Goal: Task Accomplishment & Management: Use online tool/utility

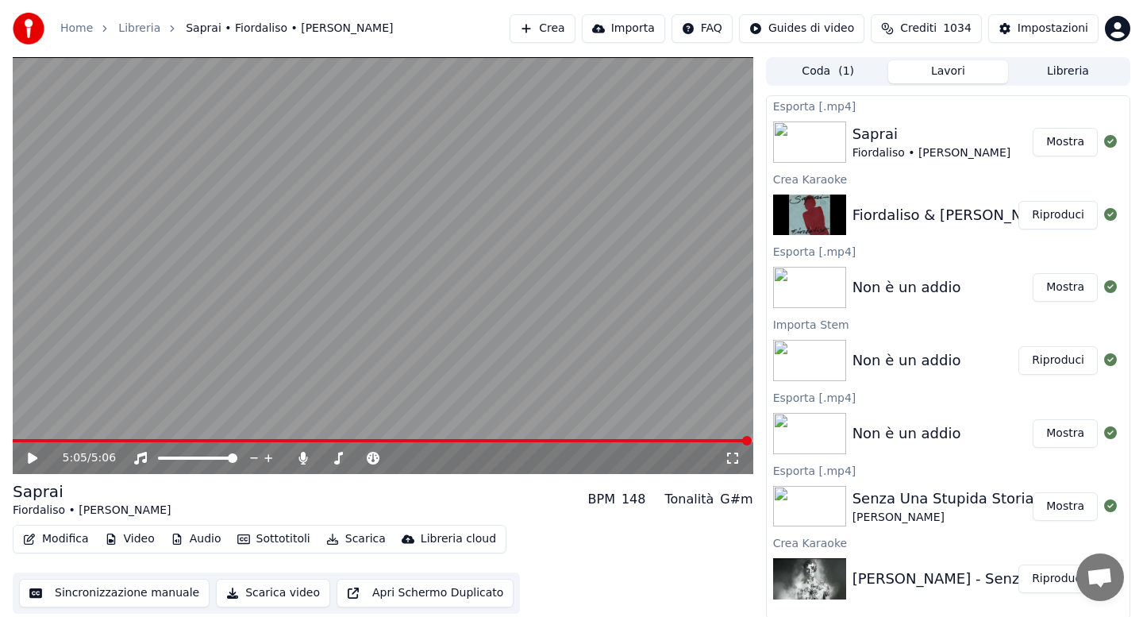
click at [198, 538] on button "Audio" at bounding box center [195, 539] width 63 height 22
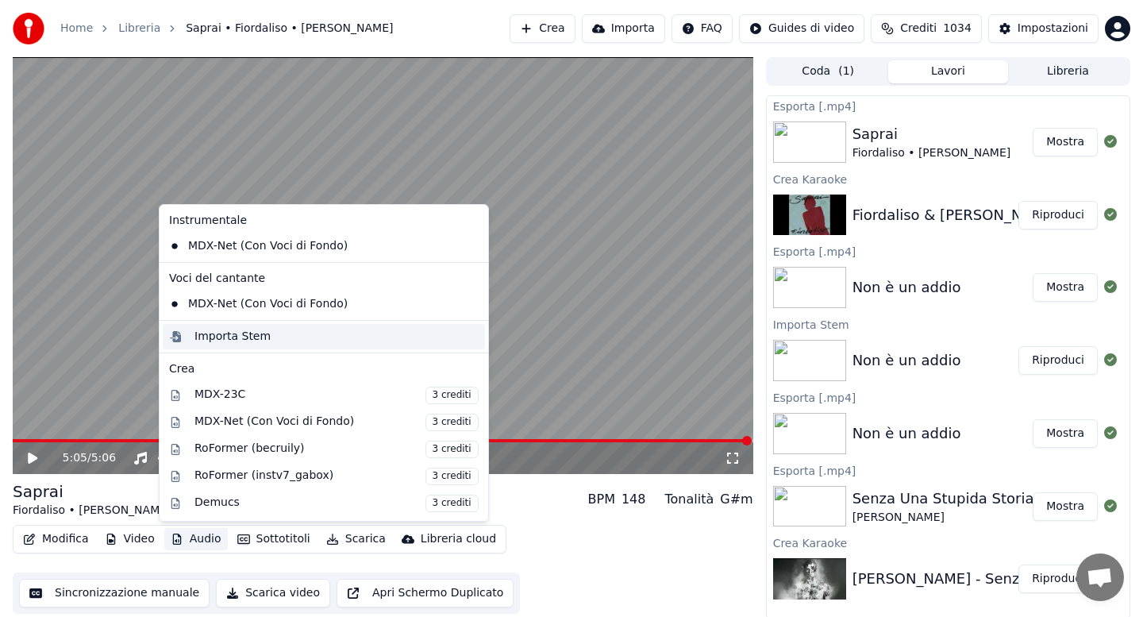
click at [229, 340] on div "Importa Stem" at bounding box center [232, 337] width 76 height 16
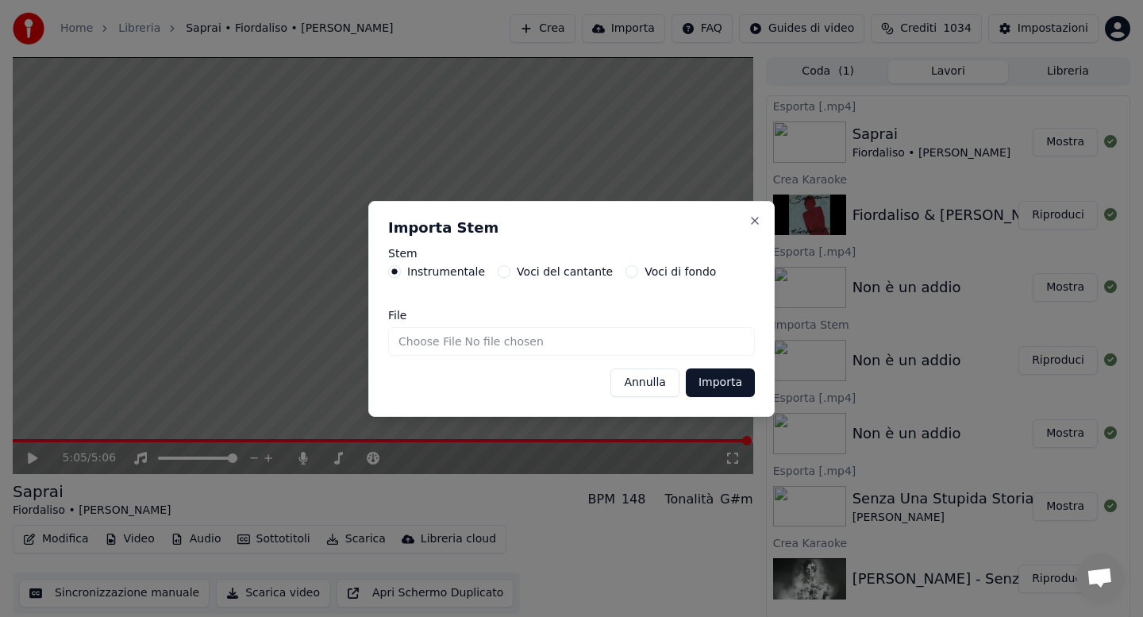
click at [433, 345] on input "File" at bounding box center [571, 341] width 367 height 29
type input "**********"
click at [730, 386] on button "Importa" at bounding box center [720, 382] width 69 height 29
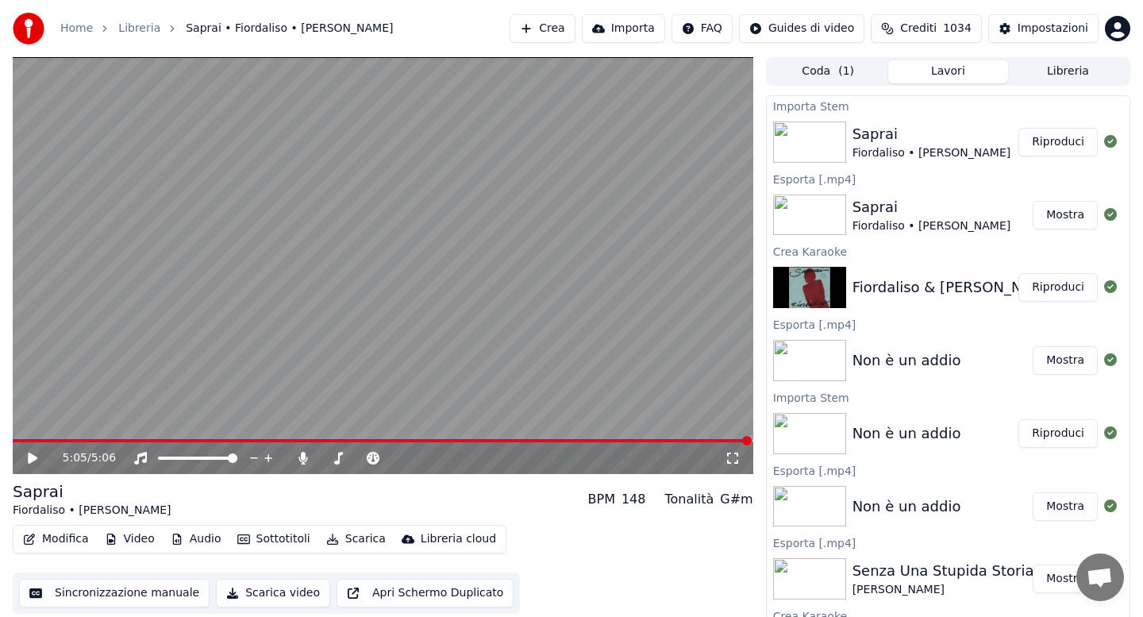
click at [31, 461] on icon at bounding box center [33, 457] width 10 height 11
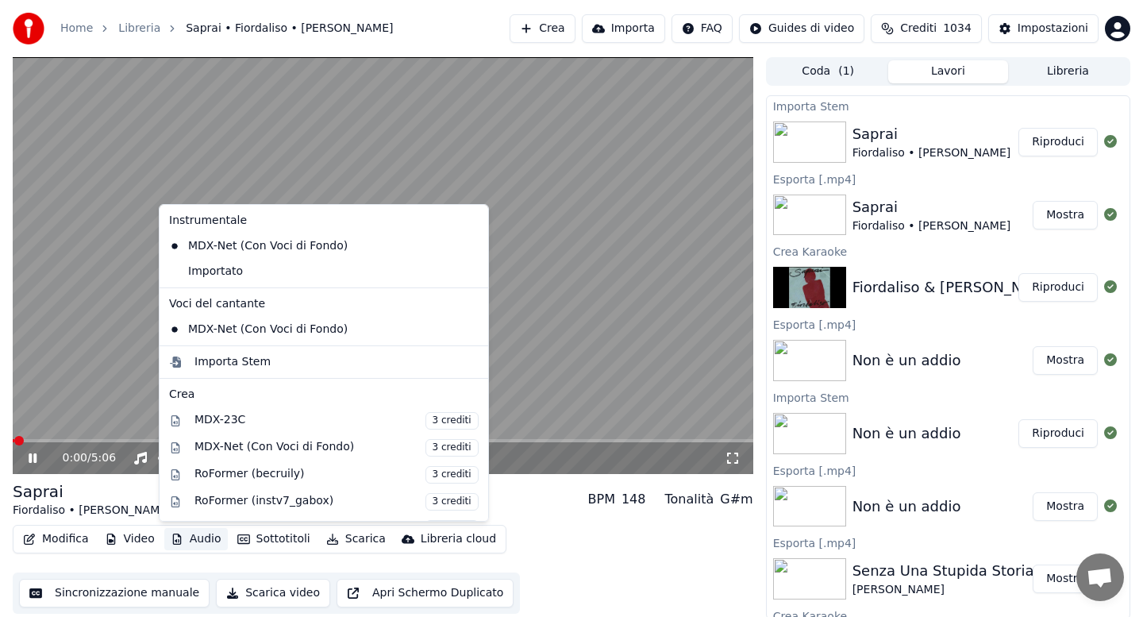
click at [198, 536] on button "Audio" at bounding box center [195, 539] width 63 height 22
click at [221, 272] on div "Importato" at bounding box center [312, 271] width 298 height 25
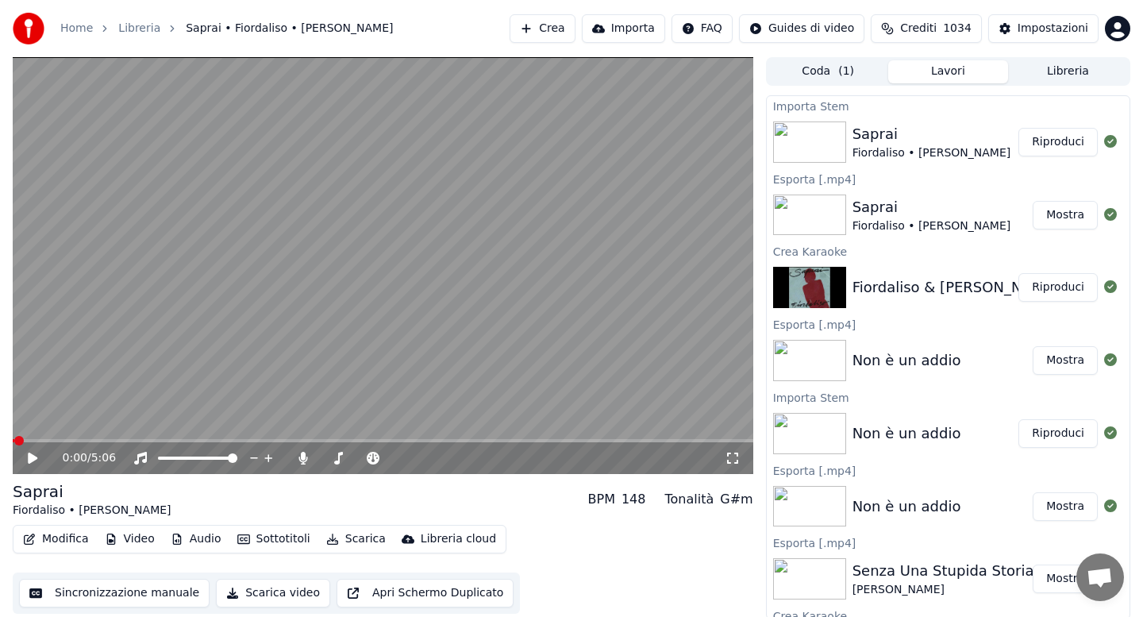
click at [55, 543] on button "Modifica" at bounding box center [56, 539] width 79 height 22
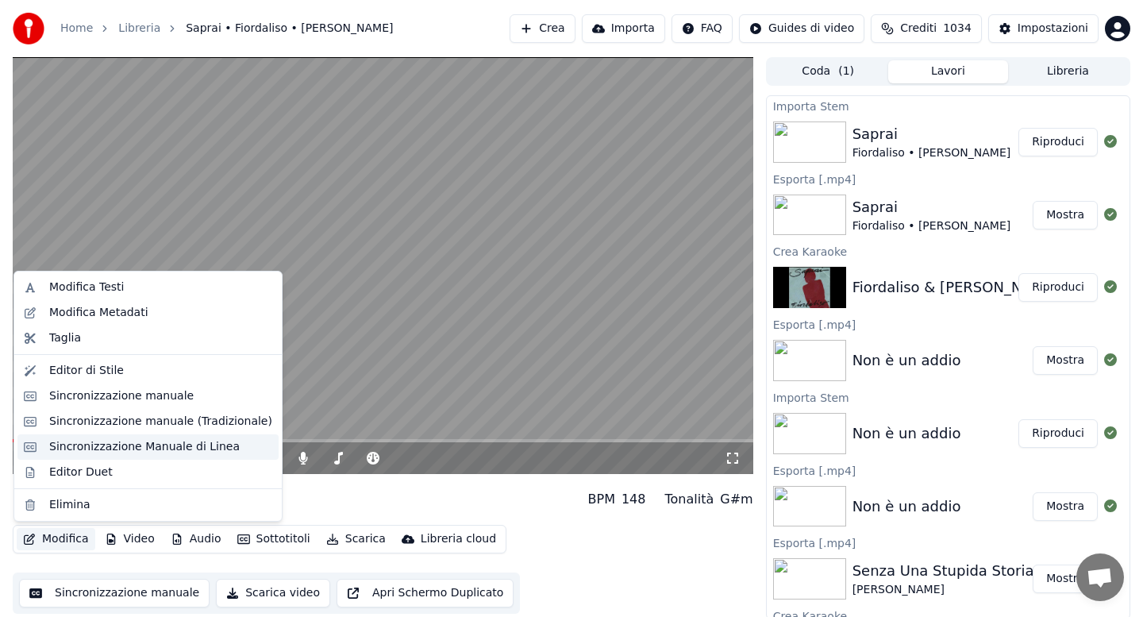
click at [107, 442] on div "Sincronizzazione Manuale di Linea" at bounding box center [144, 447] width 190 height 16
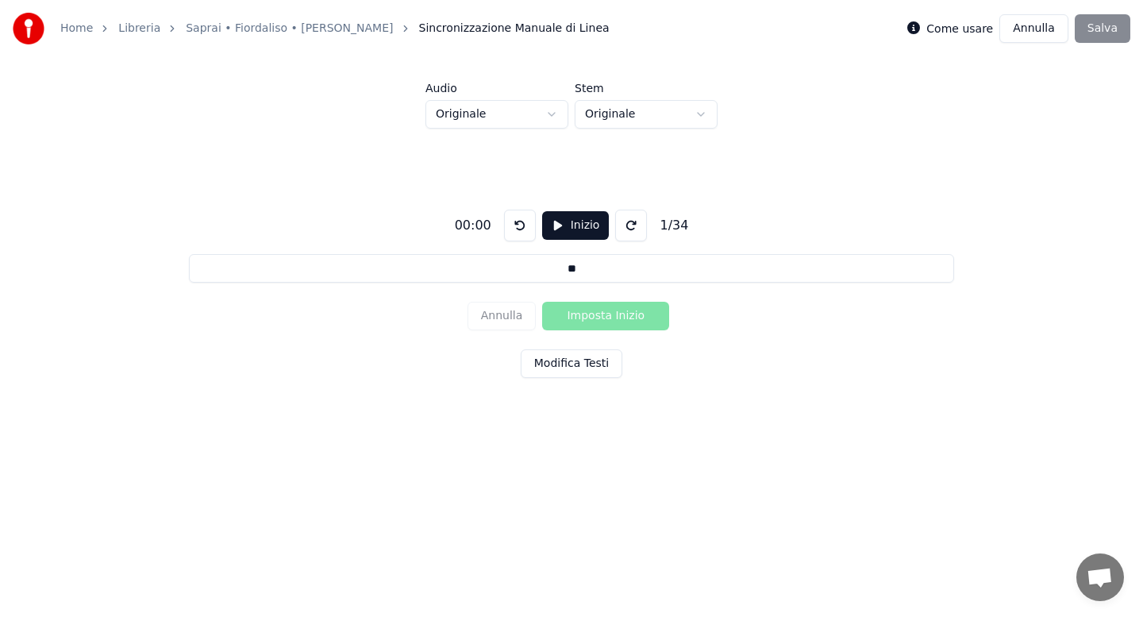
click at [563, 356] on button "Modifica Testi" at bounding box center [572, 363] width 102 height 29
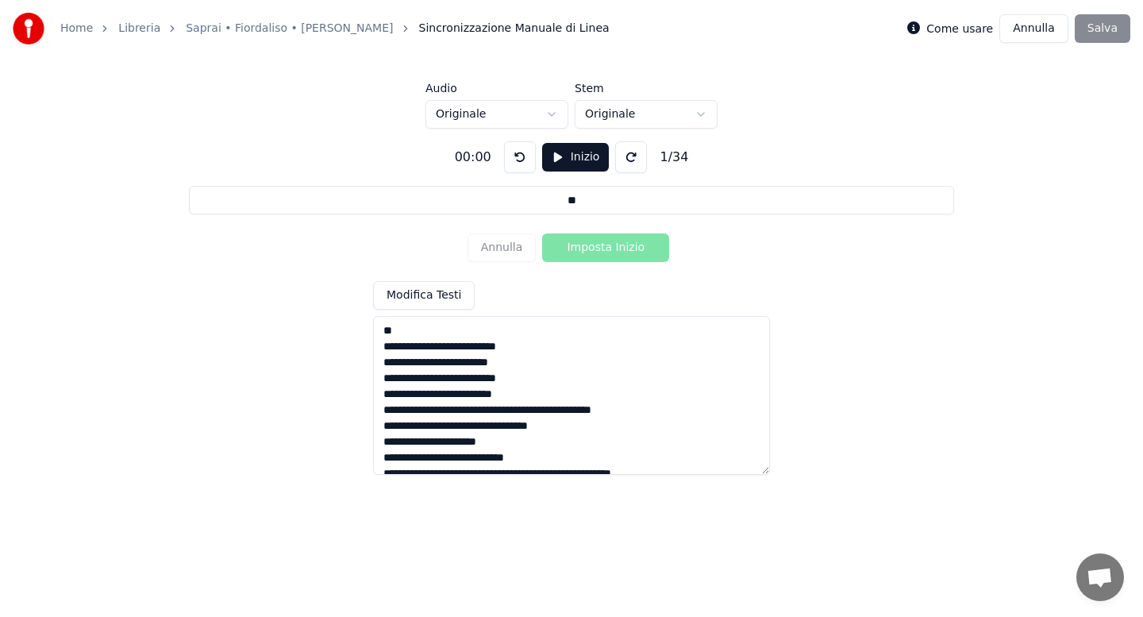
click at [558, 409] on textarea at bounding box center [571, 395] width 397 height 159
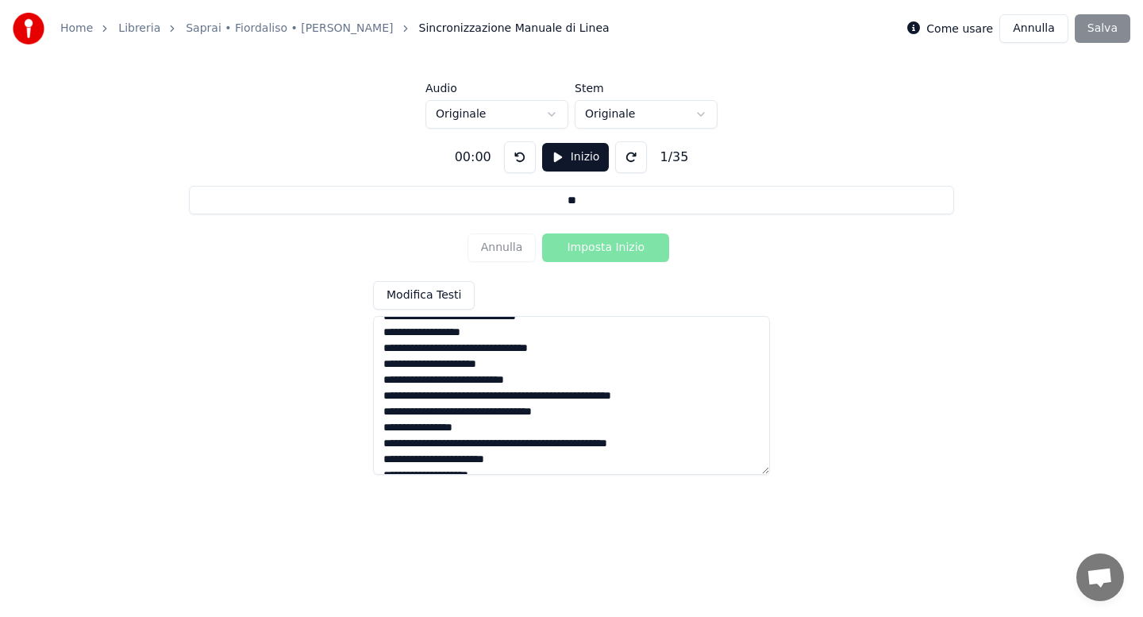
click at [529, 395] on textarea at bounding box center [571, 395] width 397 height 159
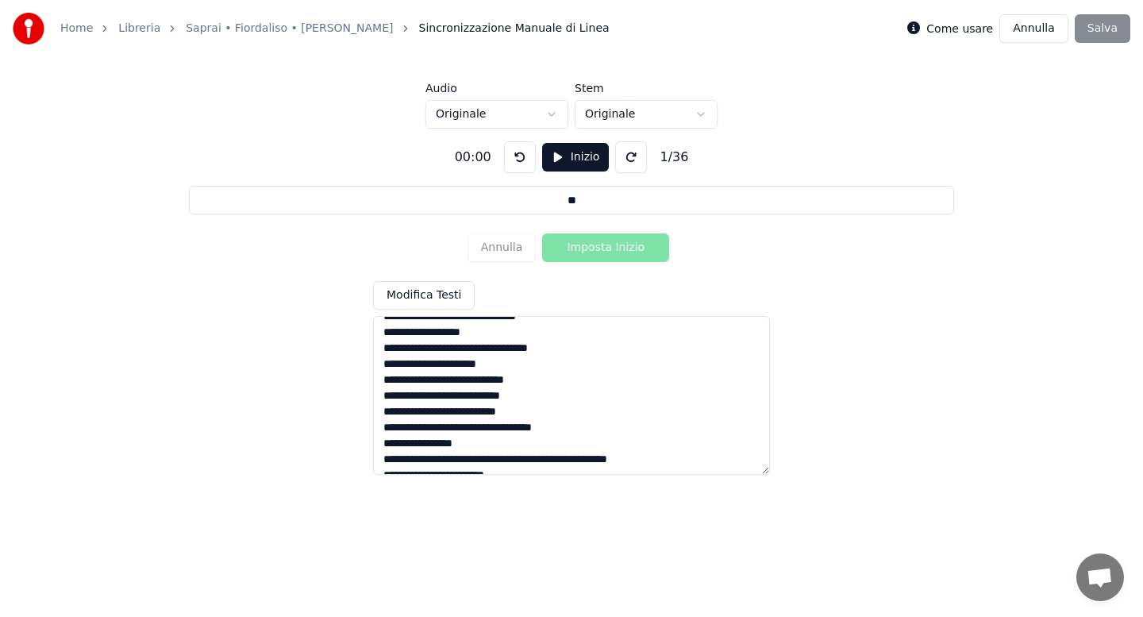
scroll to position [102, 0]
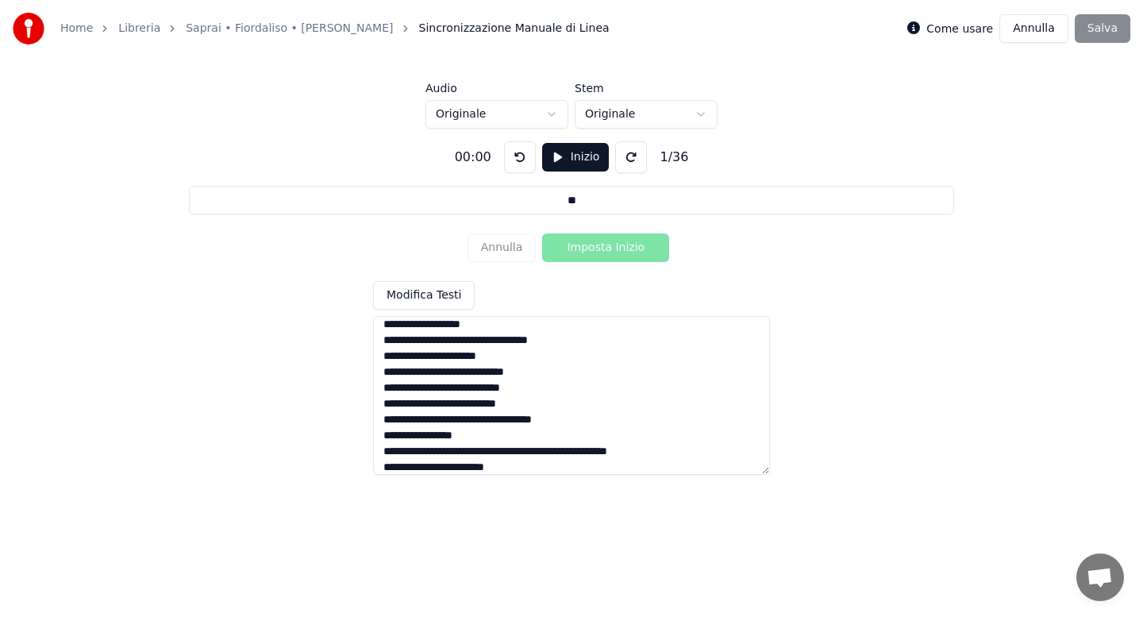
click at [519, 449] on textarea at bounding box center [571, 395] width 397 height 159
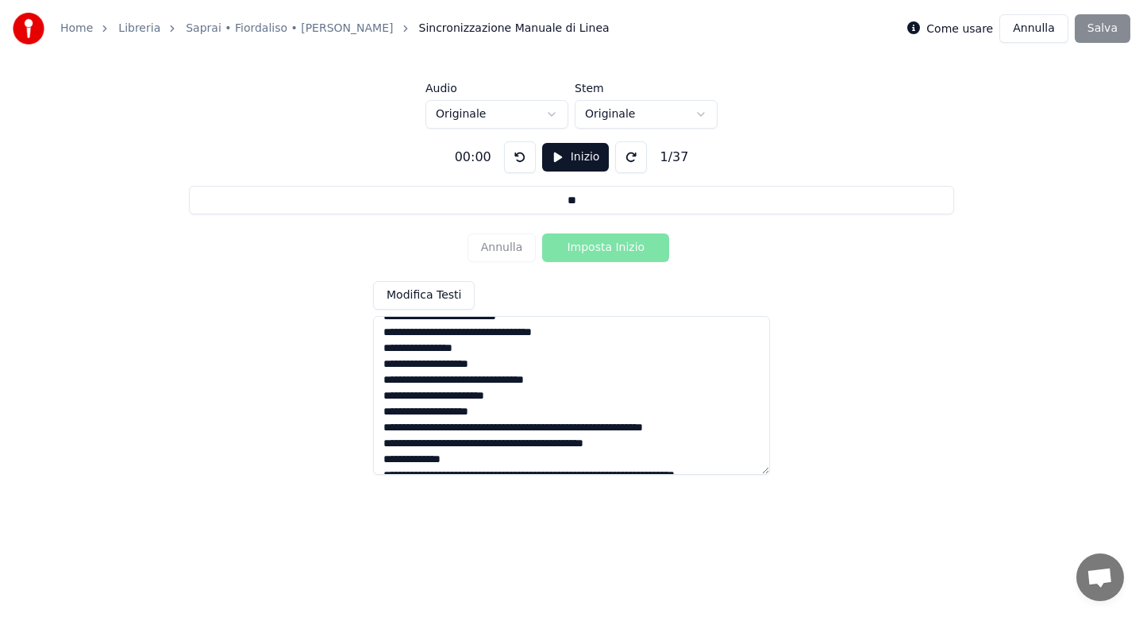
click at [548, 428] on textarea at bounding box center [571, 395] width 397 height 159
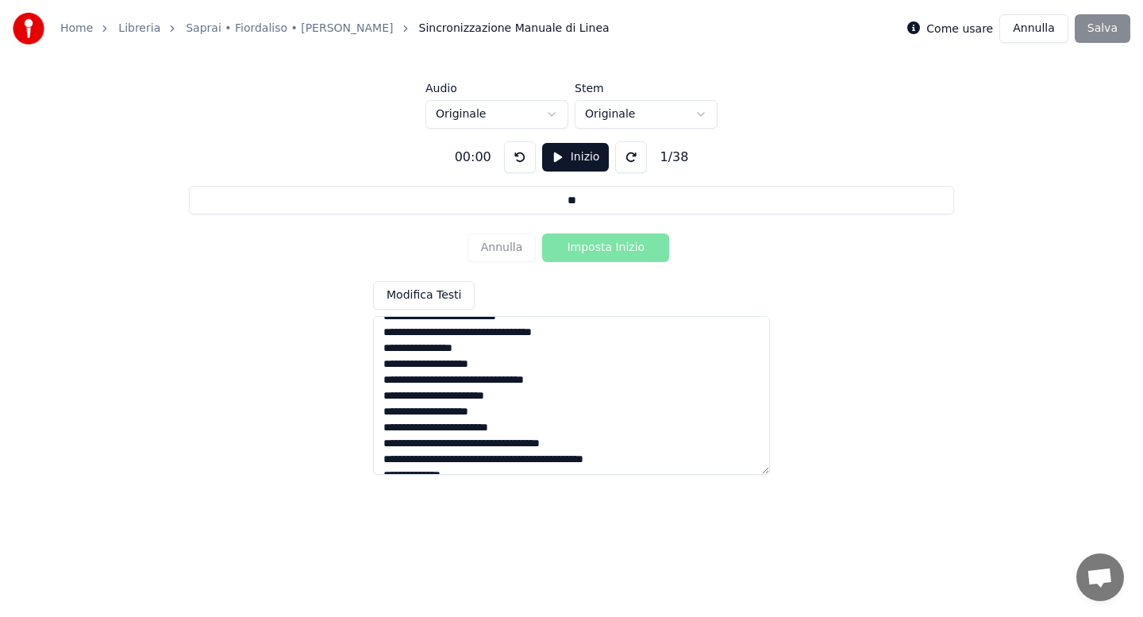
click at [523, 443] on textarea at bounding box center [571, 395] width 397 height 159
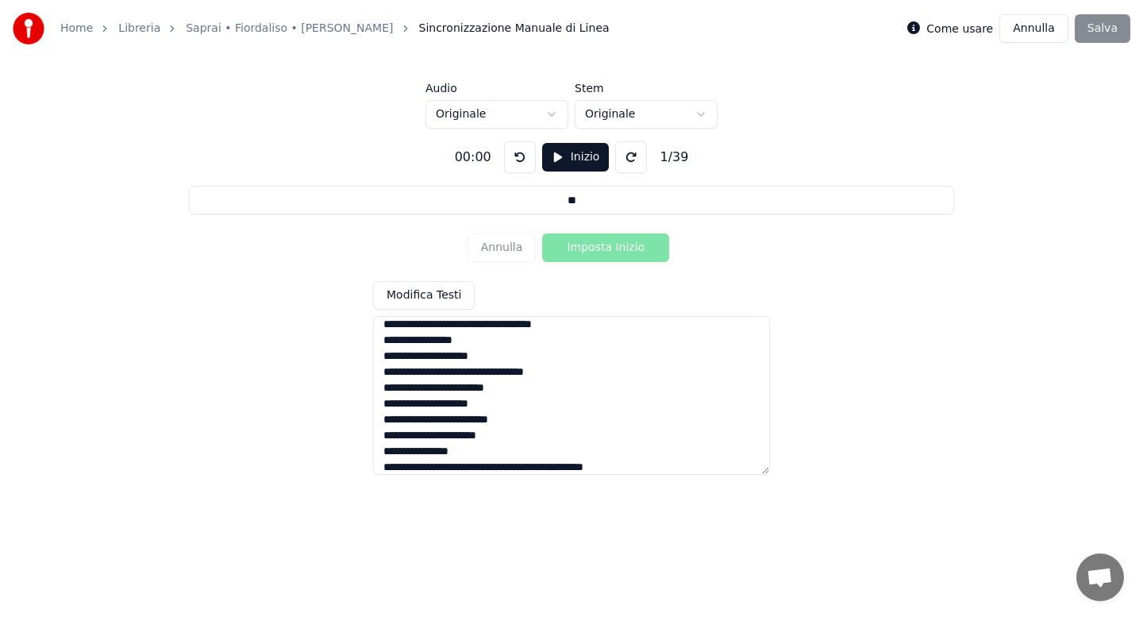
scroll to position [284, 0]
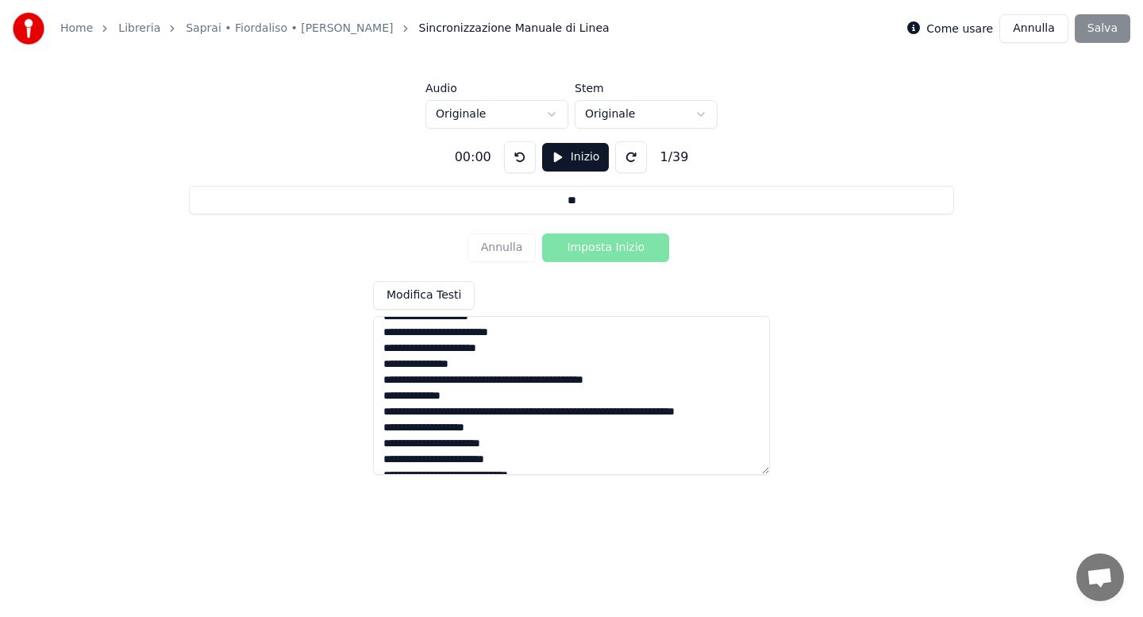
click at [596, 413] on textarea at bounding box center [571, 395] width 397 height 159
click at [605, 380] on textarea at bounding box center [571, 395] width 397 height 159
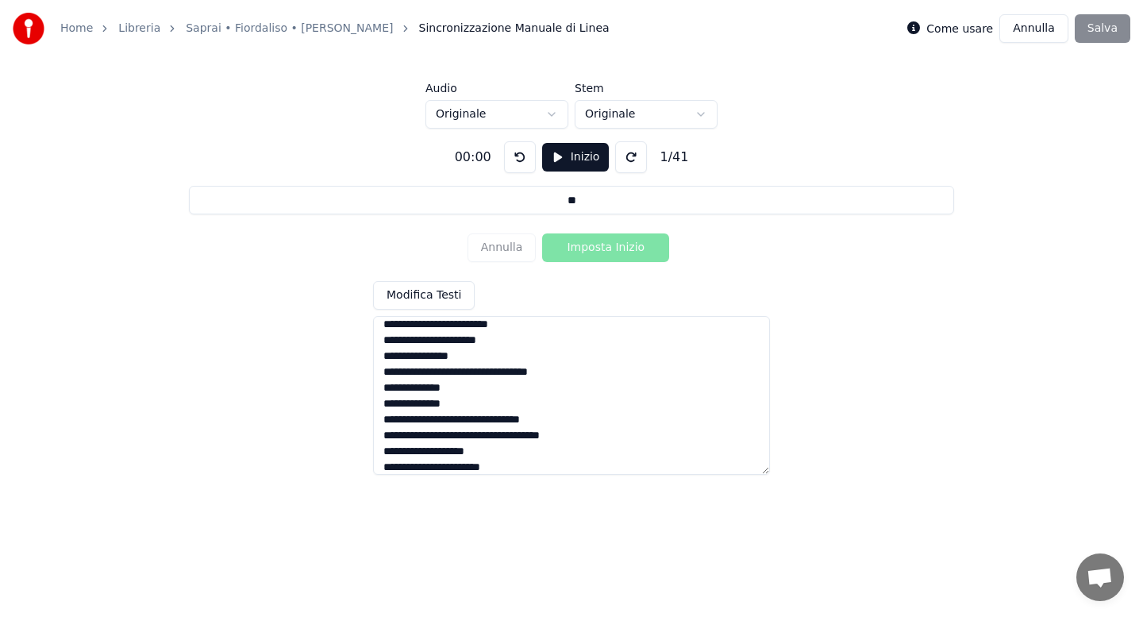
scroll to position [379, 0]
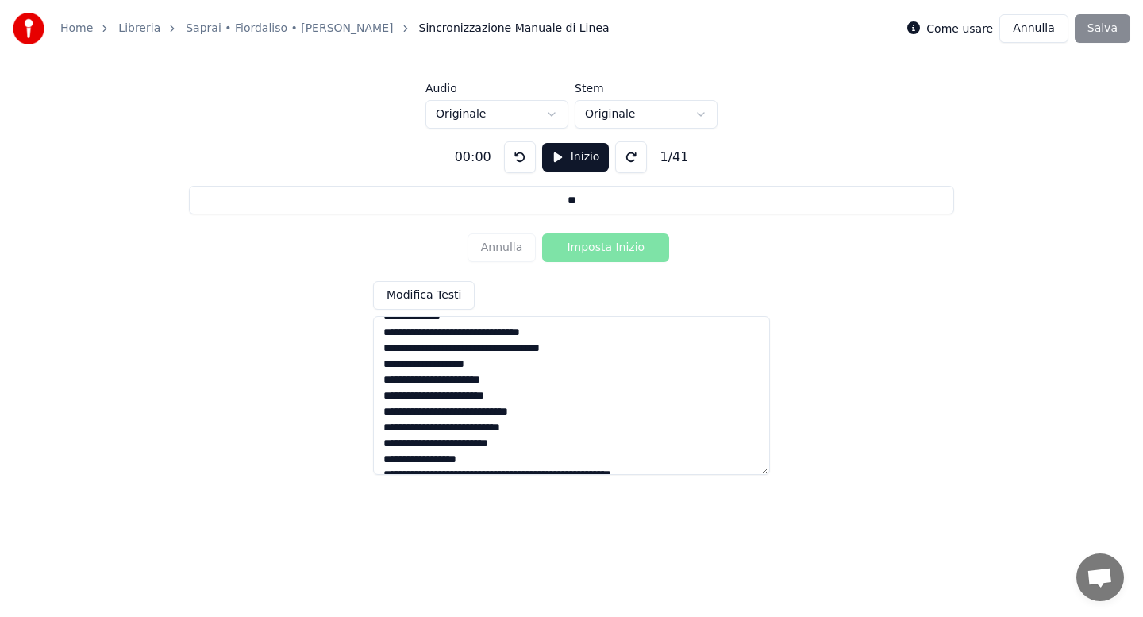
click at [504, 350] on textarea at bounding box center [571, 395] width 397 height 159
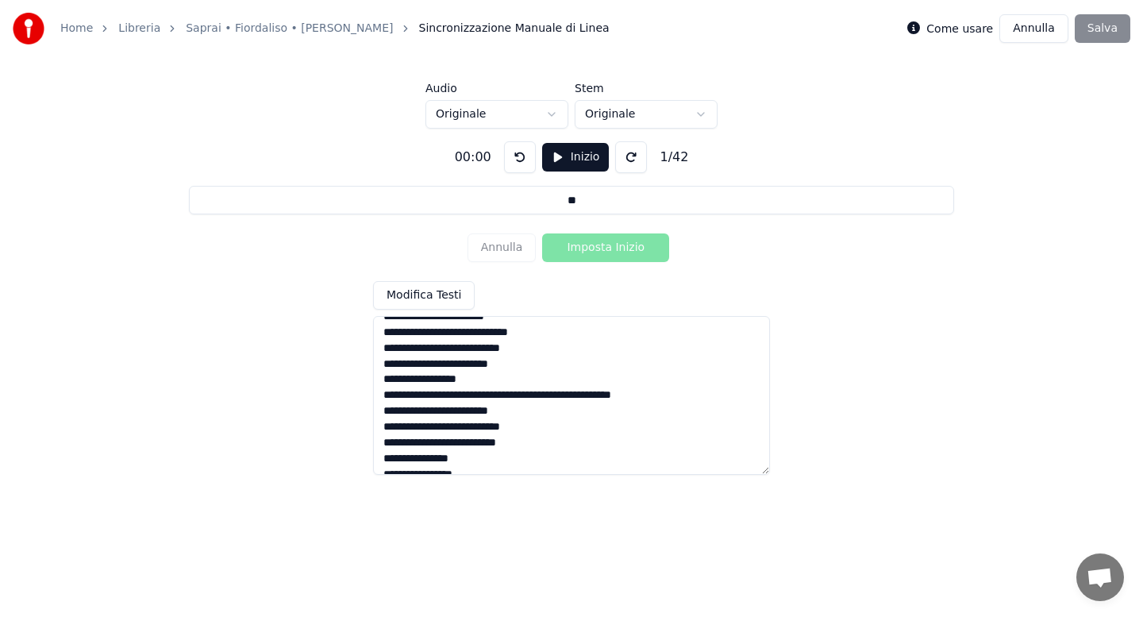
click at [534, 396] on textarea at bounding box center [571, 395] width 397 height 159
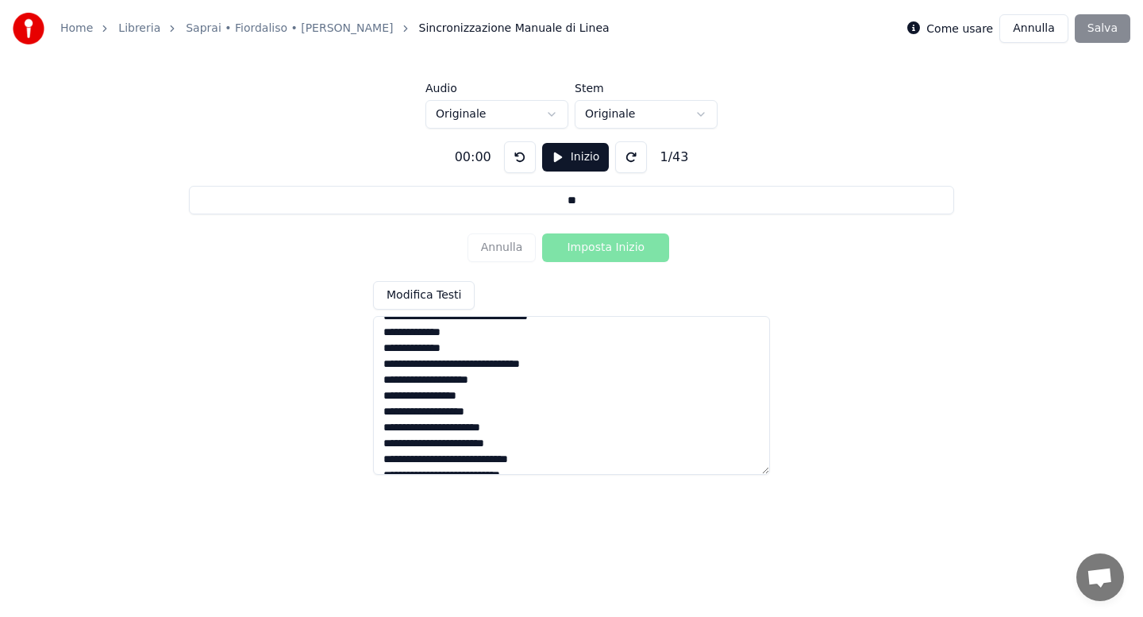
scroll to position [340, 0]
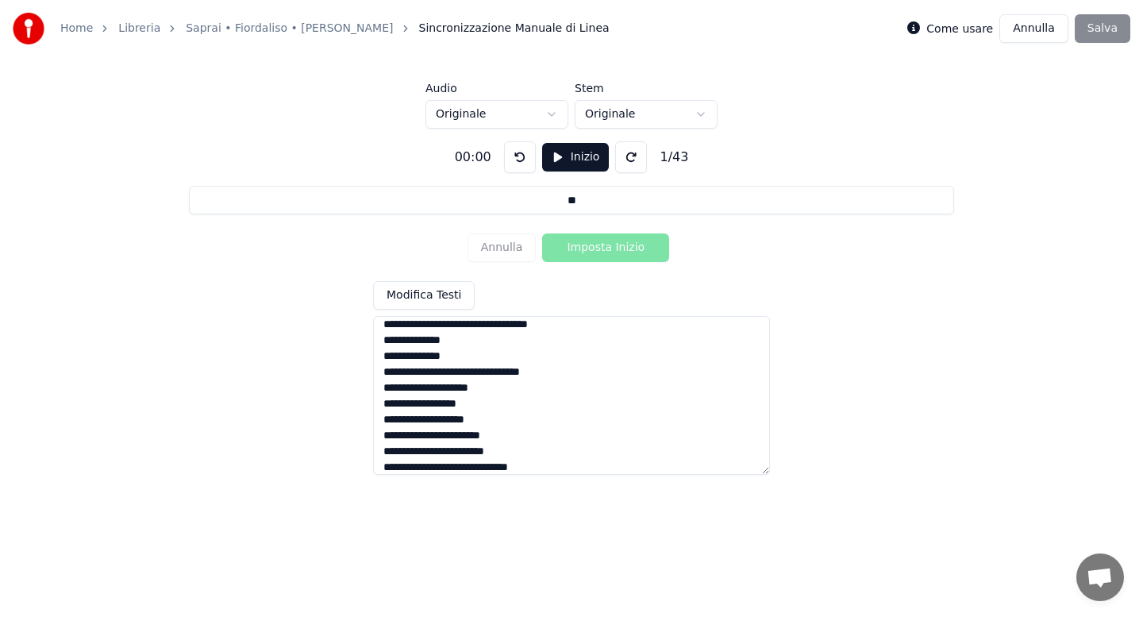
drag, startPoint x: 383, startPoint y: 388, endPoint x: 499, endPoint y: 397, distance: 116.2
click at [502, 394] on textarea at bounding box center [571, 395] width 397 height 159
click at [536, 399] on textarea at bounding box center [571, 395] width 397 height 159
click at [563, 422] on textarea at bounding box center [571, 395] width 397 height 159
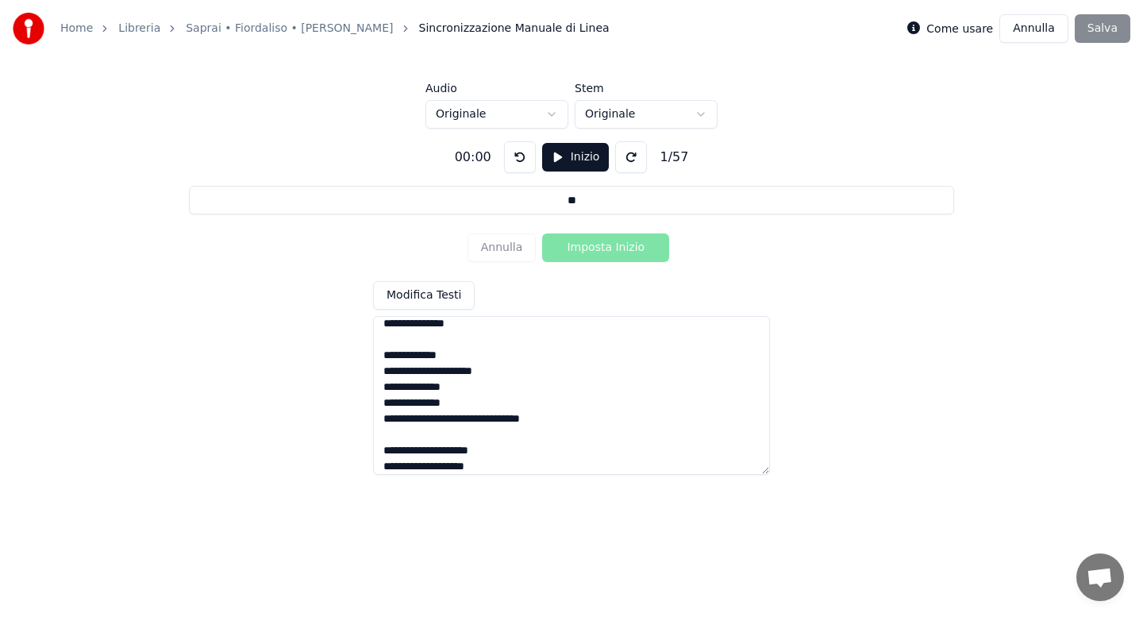
scroll to position [800, 0]
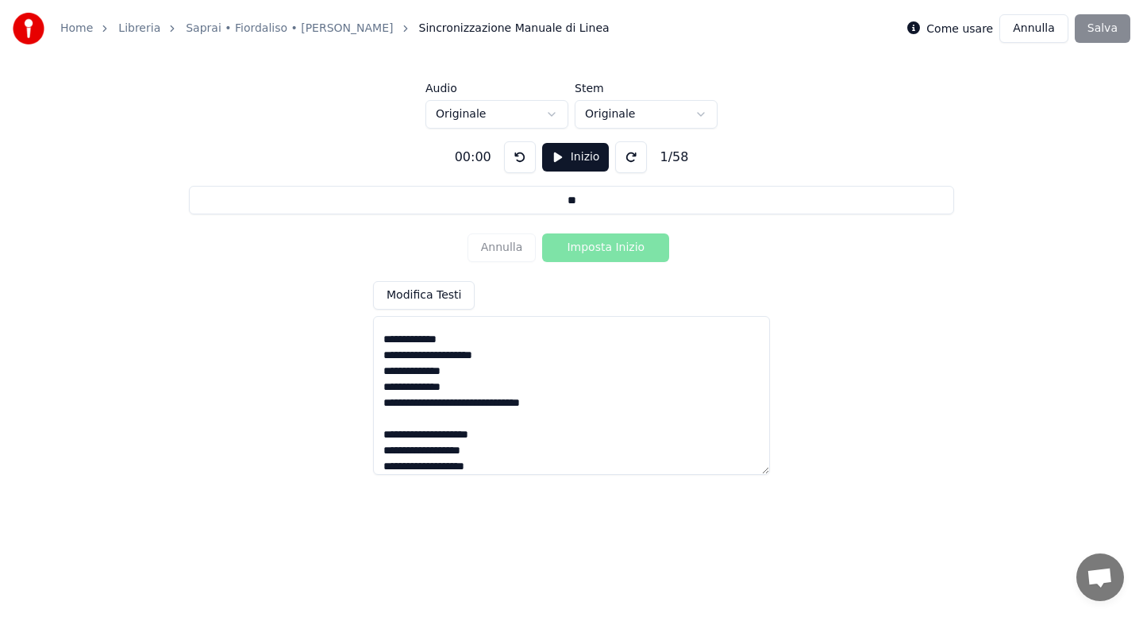
type textarea "**********"
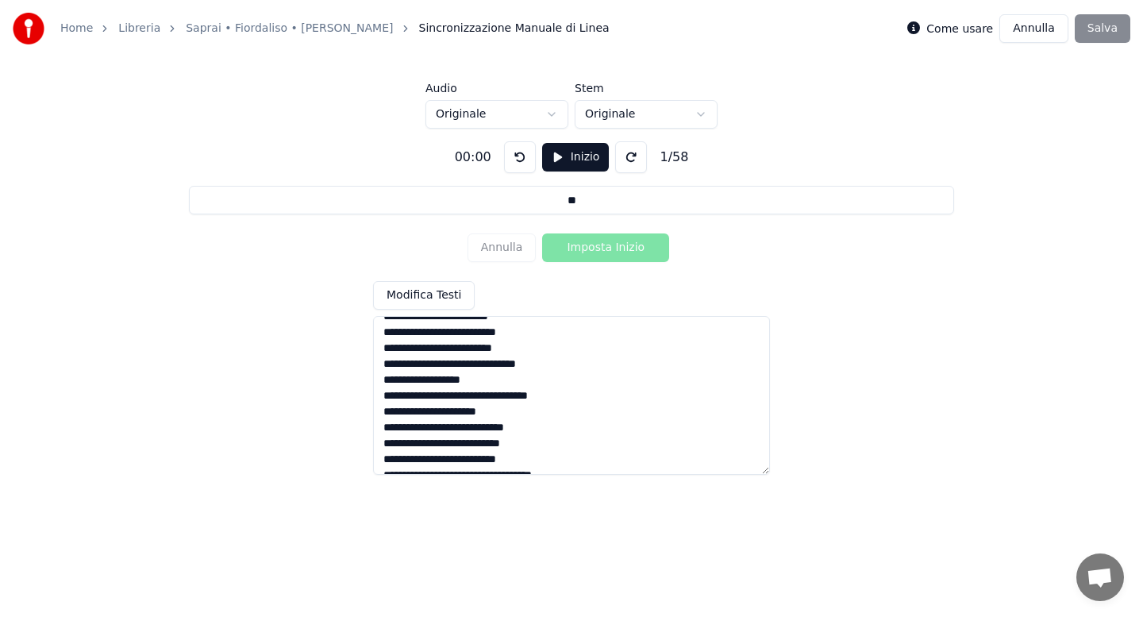
scroll to position [0, 0]
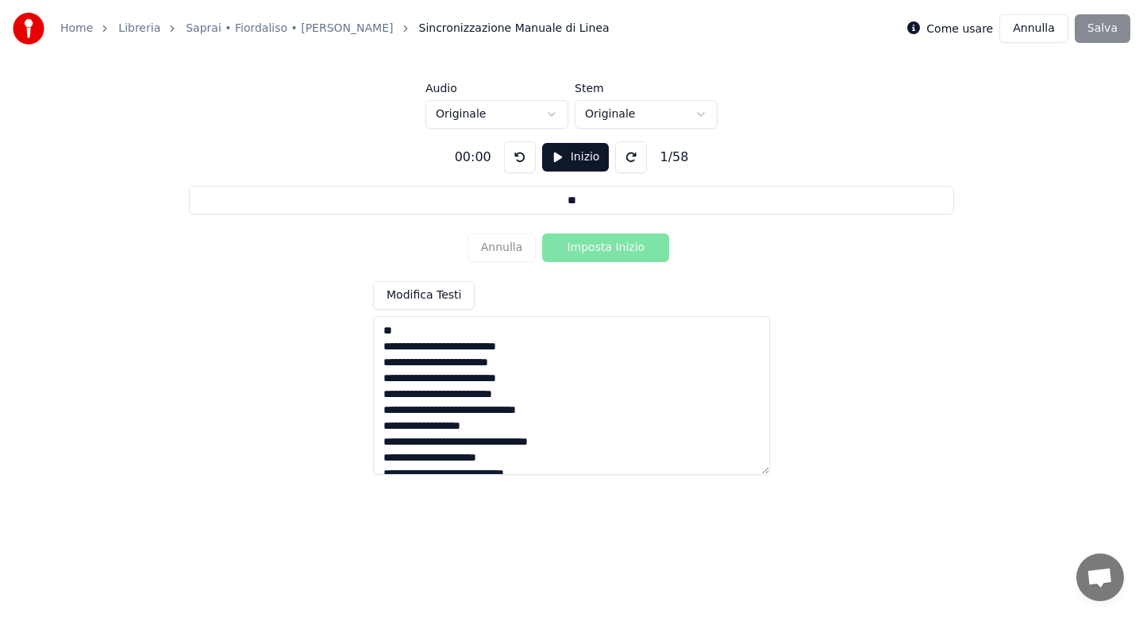
click at [383, 347] on textarea at bounding box center [571, 395] width 397 height 159
type input "**********"
type textarea "**********"
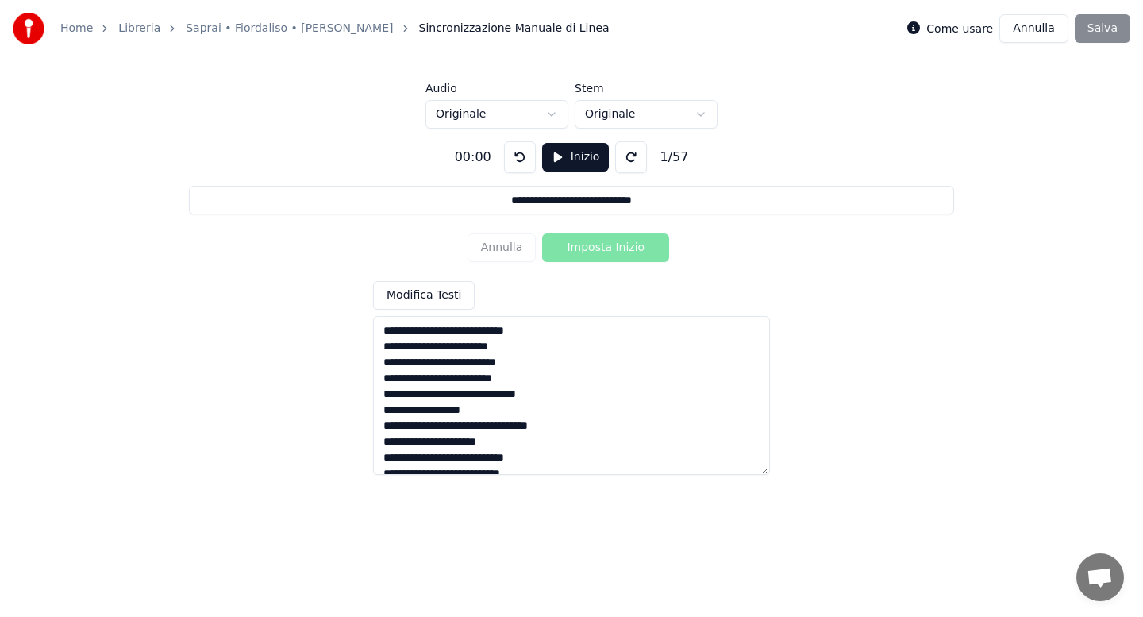
type input "**********"
type textarea "**********"
click at [554, 111] on html "**********" at bounding box center [571, 239] width 1143 height 478
click at [579, 160] on button "Inizio" at bounding box center [575, 157] width 67 height 29
click at [590, 248] on button "Imposta Inizio" at bounding box center [605, 247] width 127 height 29
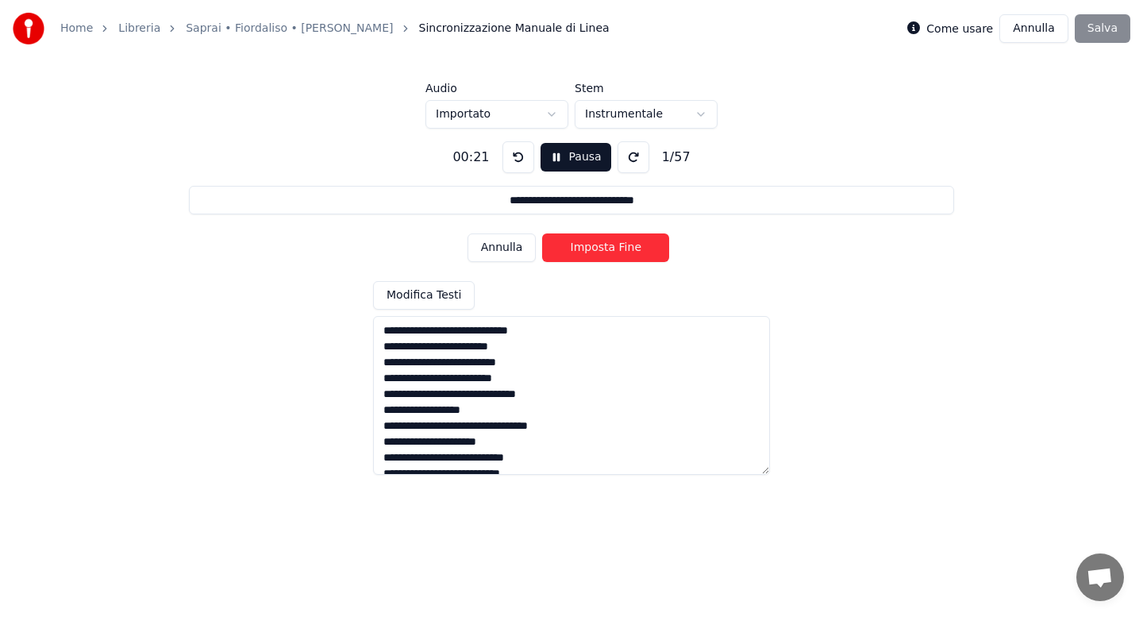
click at [590, 248] on button "Imposta Fine" at bounding box center [605, 247] width 127 height 29
click at [590, 248] on button "Imposta Inizio" at bounding box center [605, 247] width 127 height 29
click at [590, 248] on button "Imposta Fine" at bounding box center [605, 247] width 127 height 29
click at [590, 248] on button "Imposta Inizio" at bounding box center [605, 247] width 127 height 29
click at [590, 248] on button "Imposta Fine" at bounding box center [605, 247] width 127 height 29
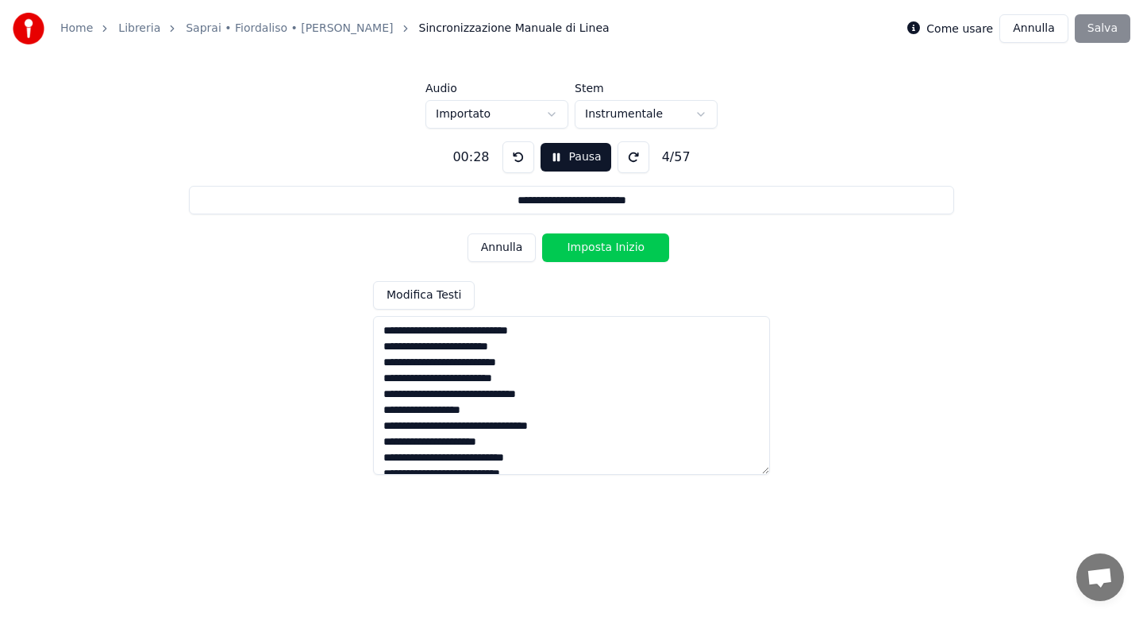
click at [590, 248] on button "Imposta Inizio" at bounding box center [605, 247] width 127 height 29
click at [590, 248] on button "Imposta Fine" at bounding box center [605, 247] width 127 height 29
click at [590, 248] on button "Imposta Inizio" at bounding box center [605, 247] width 127 height 29
click at [590, 248] on button "Imposta Fine" at bounding box center [605, 247] width 127 height 29
click at [590, 248] on button "Imposta Inizio" at bounding box center [605, 247] width 127 height 29
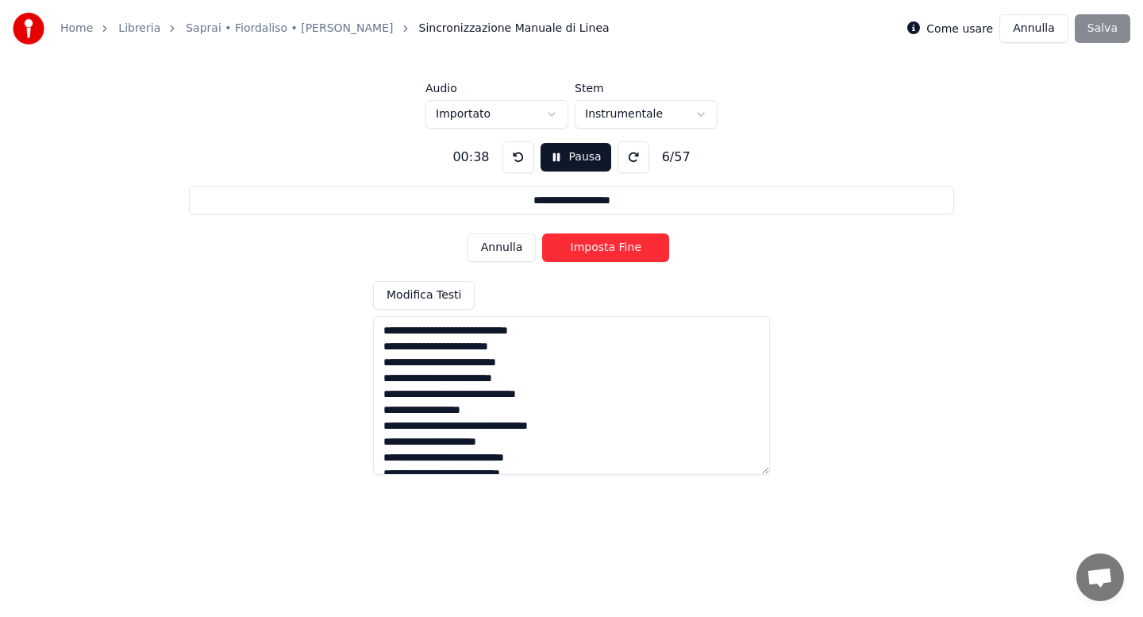
click at [590, 248] on button "Imposta Fine" at bounding box center [605, 247] width 127 height 29
click at [590, 247] on button "Imposta Inizio" at bounding box center [605, 247] width 127 height 29
click at [590, 247] on button "Imposta Fine" at bounding box center [605, 247] width 127 height 29
click at [590, 247] on button "Imposta Inizio" at bounding box center [605, 247] width 127 height 29
click at [590, 247] on button "Imposta Fine" at bounding box center [605, 247] width 127 height 29
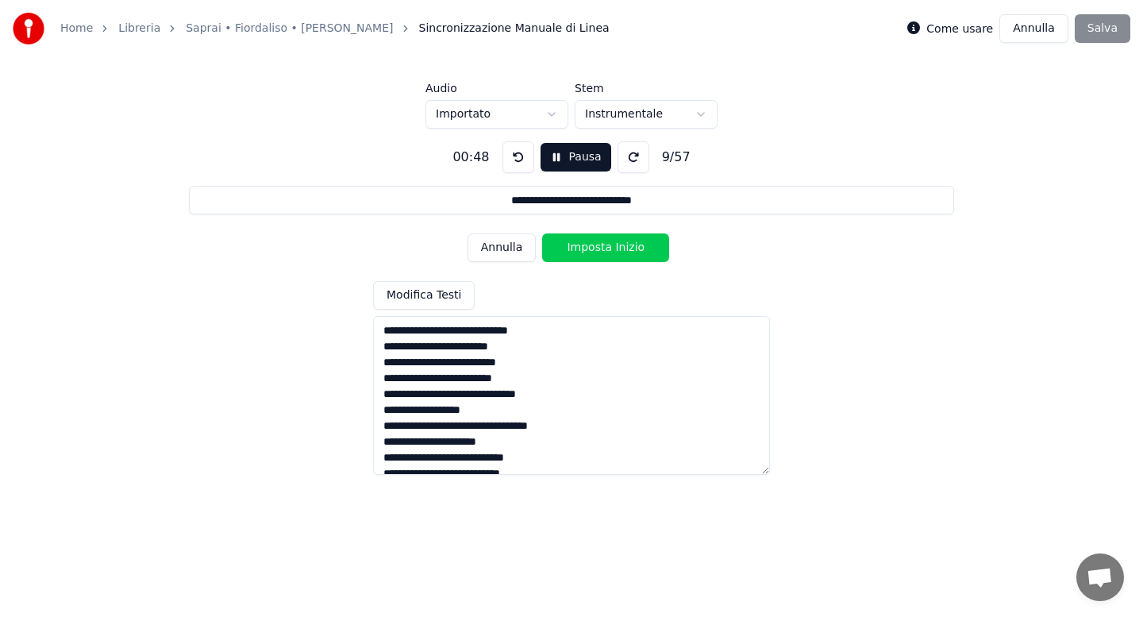
click at [590, 247] on button "Imposta Inizio" at bounding box center [605, 247] width 127 height 29
click at [590, 247] on button "Imposta Fine" at bounding box center [605, 247] width 127 height 29
click at [590, 247] on button "Imposta Inizio" at bounding box center [605, 247] width 127 height 29
click at [590, 247] on button "Imposta Fine" at bounding box center [605, 247] width 127 height 29
click at [590, 247] on button "Imposta Inizio" at bounding box center [605, 247] width 127 height 29
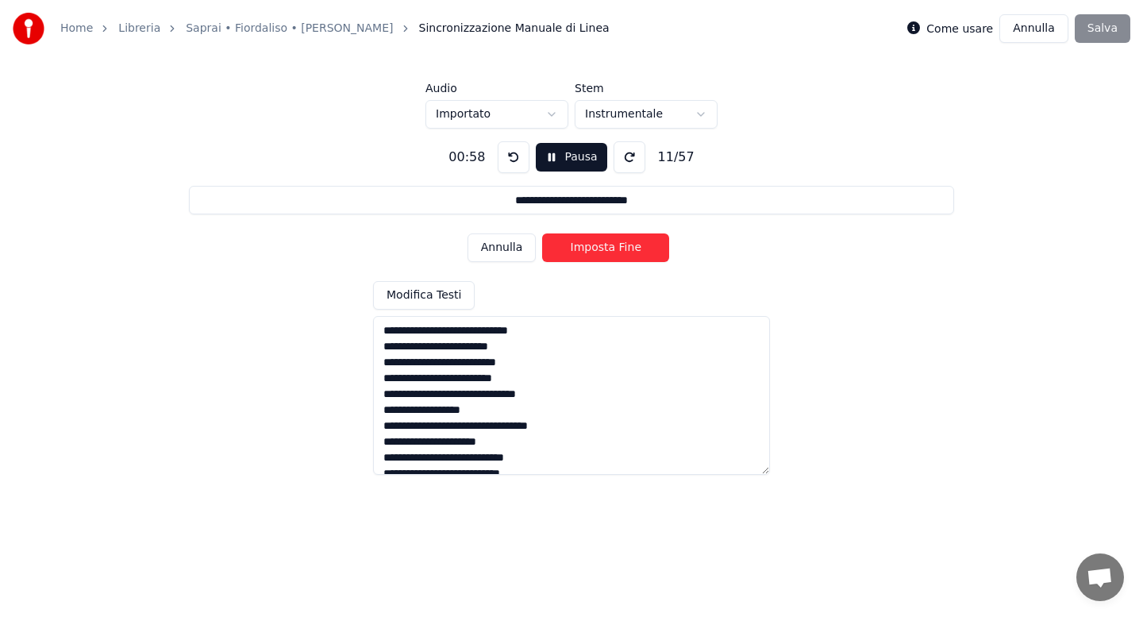
click at [590, 247] on button "Imposta Fine" at bounding box center [605, 247] width 127 height 29
click at [590, 247] on button "Imposta Inizio" at bounding box center [605, 247] width 127 height 29
click at [590, 247] on button "Imposta Fine" at bounding box center [605, 247] width 127 height 29
click at [590, 247] on button "Imposta Inizio" at bounding box center [605, 247] width 127 height 29
click at [590, 247] on button "Imposta Fine" at bounding box center [605, 247] width 127 height 29
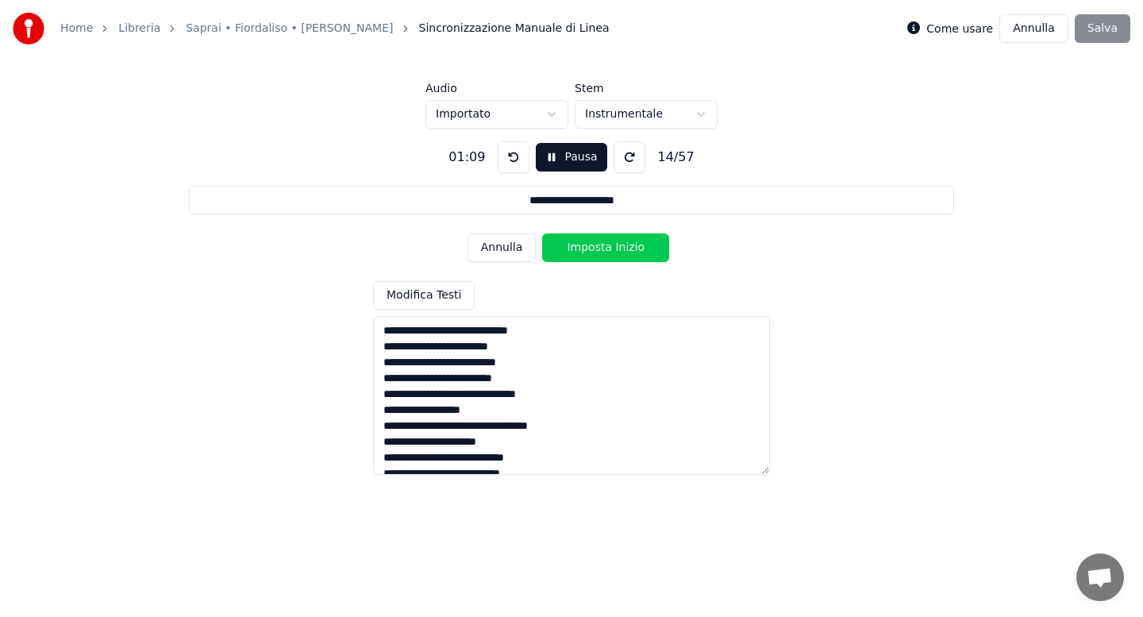
click at [590, 247] on button "Imposta Inizio" at bounding box center [605, 247] width 127 height 29
click at [590, 247] on button "Imposta Fine" at bounding box center [605, 247] width 127 height 29
click at [590, 247] on button "Imposta Inizio" at bounding box center [605, 247] width 127 height 29
click at [590, 247] on button "Imposta Fine" at bounding box center [605, 247] width 127 height 29
click at [590, 247] on button "Imposta Inizio" at bounding box center [605, 247] width 127 height 29
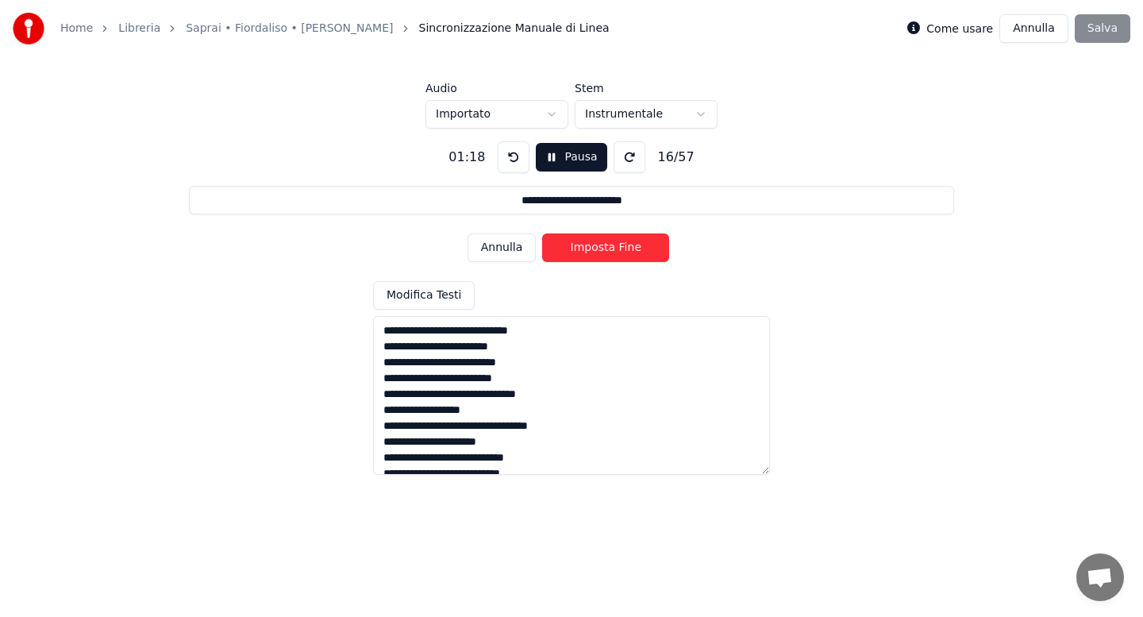
click at [590, 247] on button "Imposta Fine" at bounding box center [605, 247] width 127 height 29
click at [590, 247] on button "Imposta Inizio" at bounding box center [605, 247] width 127 height 29
click at [590, 247] on button "Imposta Fine" at bounding box center [605, 247] width 127 height 29
click at [590, 247] on button "Imposta Inizio" at bounding box center [605, 247] width 127 height 29
click at [590, 247] on button "Imposta Fine" at bounding box center [605, 247] width 127 height 29
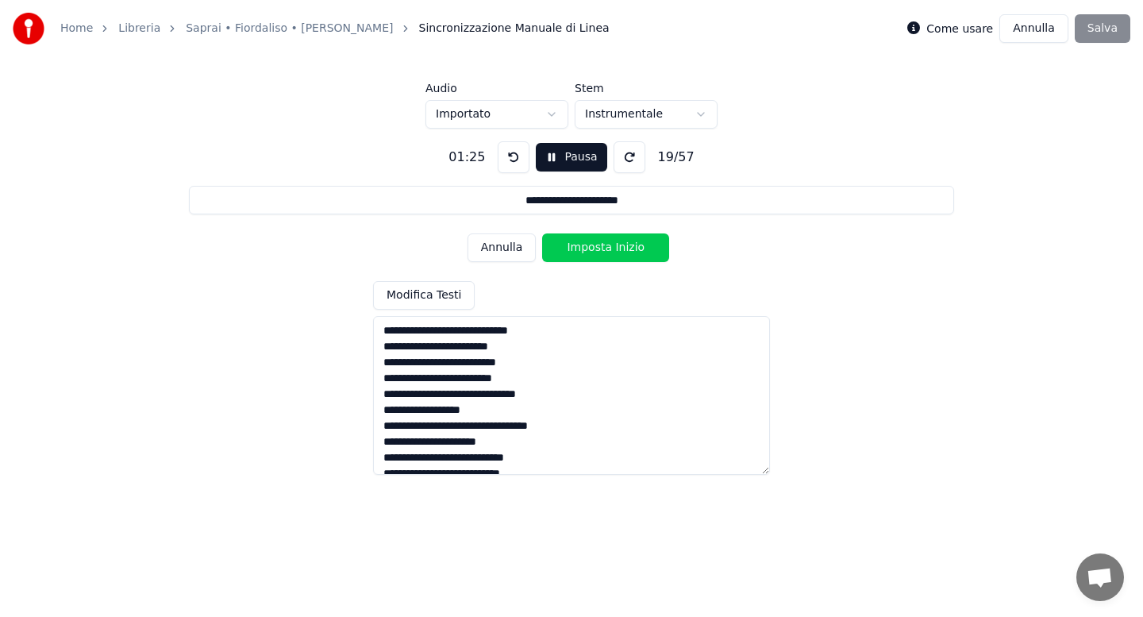
click at [590, 247] on button "Imposta Inizio" at bounding box center [605, 247] width 127 height 29
click at [590, 247] on button "Imposta Fine" at bounding box center [605, 247] width 127 height 29
click at [590, 246] on button "Imposta Inizio" at bounding box center [605, 247] width 127 height 29
click at [590, 246] on button "Imposta Fine" at bounding box center [605, 247] width 127 height 29
click at [590, 246] on button "Imposta Inizio" at bounding box center [605, 247] width 127 height 29
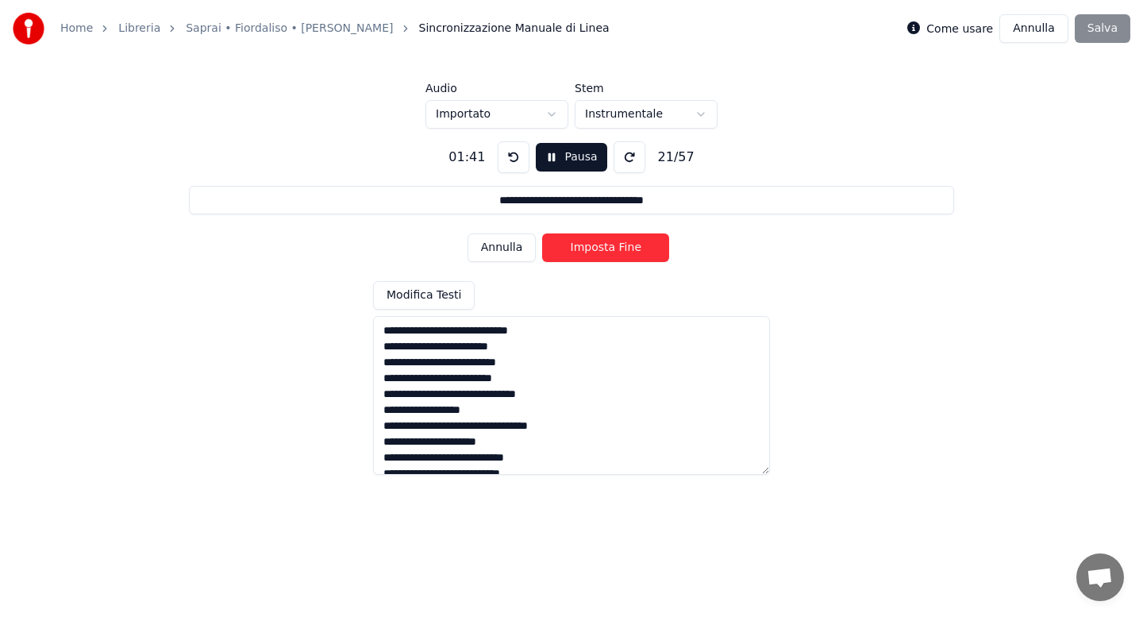
click at [590, 246] on button "Imposta Fine" at bounding box center [605, 247] width 127 height 29
click at [590, 246] on button "Imposta Inizio" at bounding box center [605, 247] width 127 height 29
click at [590, 246] on button "Imposta Fine" at bounding box center [605, 247] width 127 height 29
click at [590, 246] on button "Imposta Inizio" at bounding box center [605, 247] width 127 height 29
click at [590, 246] on button "Imposta Fine" at bounding box center [605, 247] width 127 height 29
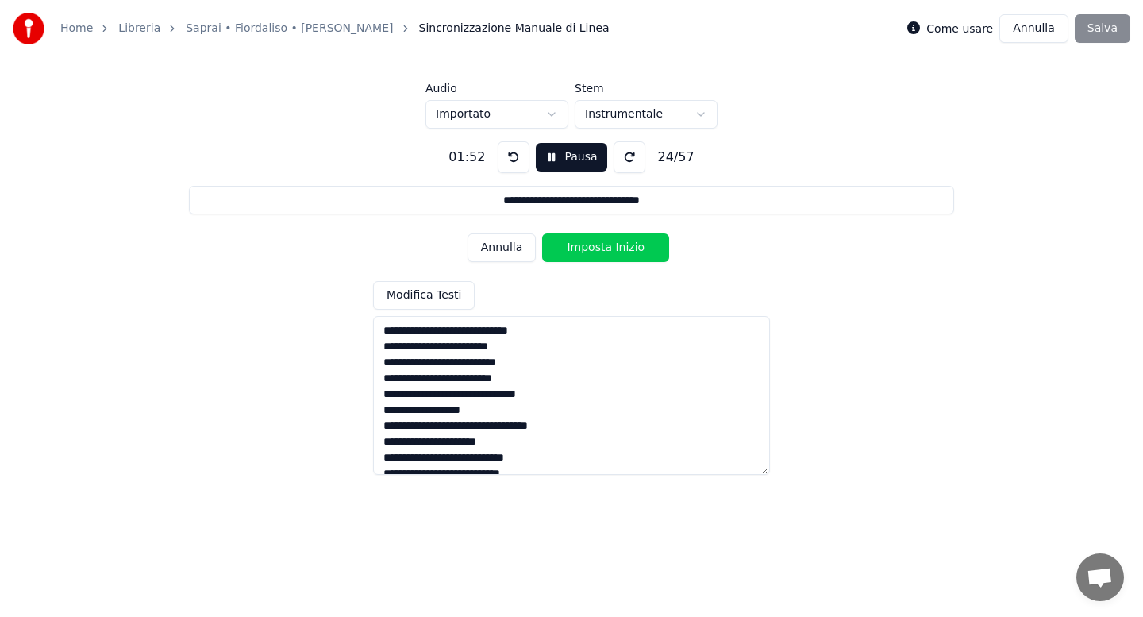
click at [590, 246] on button "Imposta Inizio" at bounding box center [605, 247] width 127 height 29
click at [590, 246] on button "Imposta Fine" at bounding box center [605, 247] width 127 height 29
click at [590, 246] on button "Imposta Inizio" at bounding box center [605, 247] width 127 height 29
click at [590, 246] on button "Imposta Fine" at bounding box center [605, 247] width 127 height 29
click at [590, 246] on button "Imposta Inizio" at bounding box center [605, 247] width 127 height 29
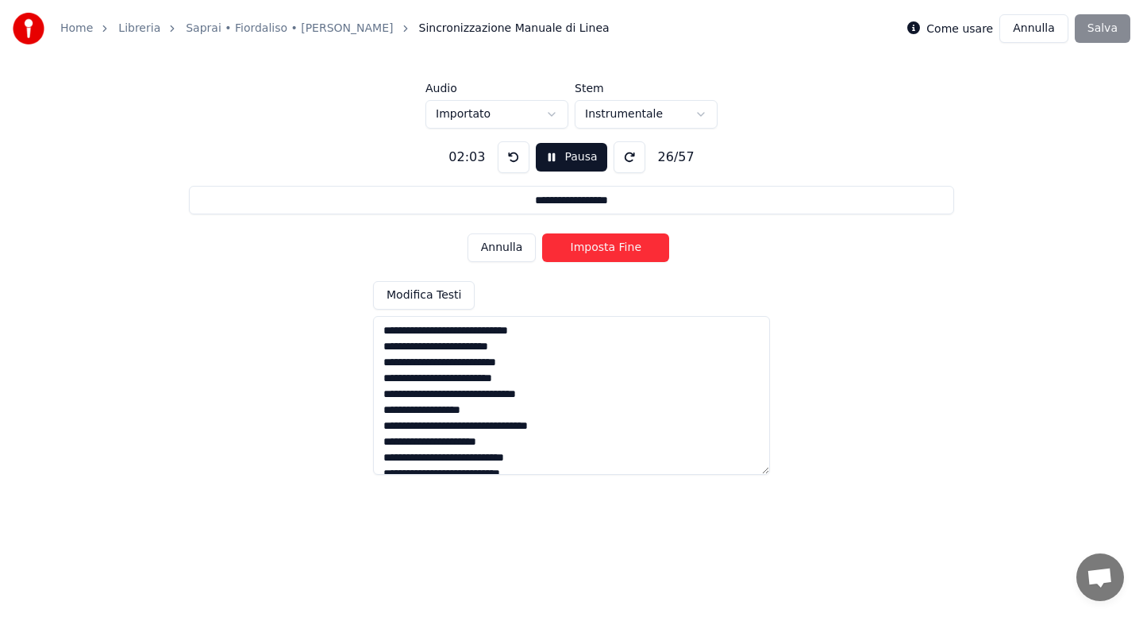
click at [590, 246] on button "Imposta Fine" at bounding box center [605, 247] width 127 height 29
click at [590, 246] on button "Imposta Inizio" at bounding box center [605, 247] width 127 height 29
click at [590, 246] on button "Imposta Fine" at bounding box center [605, 247] width 127 height 29
click at [590, 246] on button "Imposta Inizio" at bounding box center [605, 247] width 127 height 29
click at [590, 246] on button "Imposta Fine" at bounding box center [605, 247] width 127 height 29
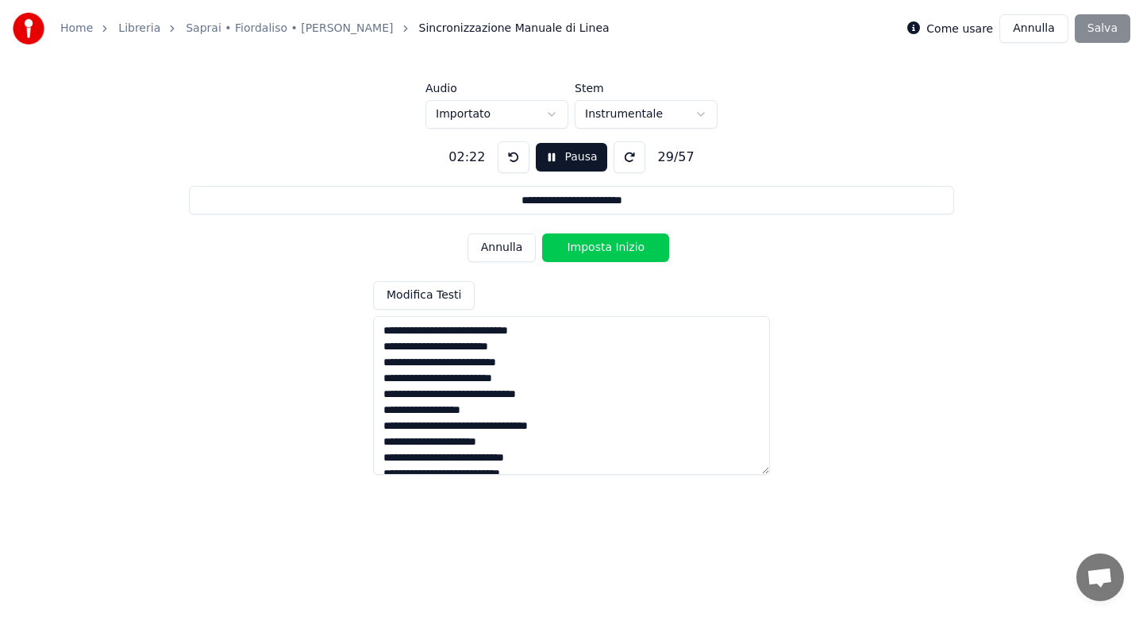
click at [590, 246] on button "Imposta Inizio" at bounding box center [605, 247] width 127 height 29
click at [590, 246] on button "Imposta Fine" at bounding box center [605, 247] width 127 height 29
click at [590, 246] on button "Imposta Inizio" at bounding box center [605, 247] width 127 height 29
click at [590, 246] on button "Imposta Fine" at bounding box center [605, 247] width 127 height 29
click at [590, 246] on button "Imposta Inizio" at bounding box center [605, 247] width 127 height 29
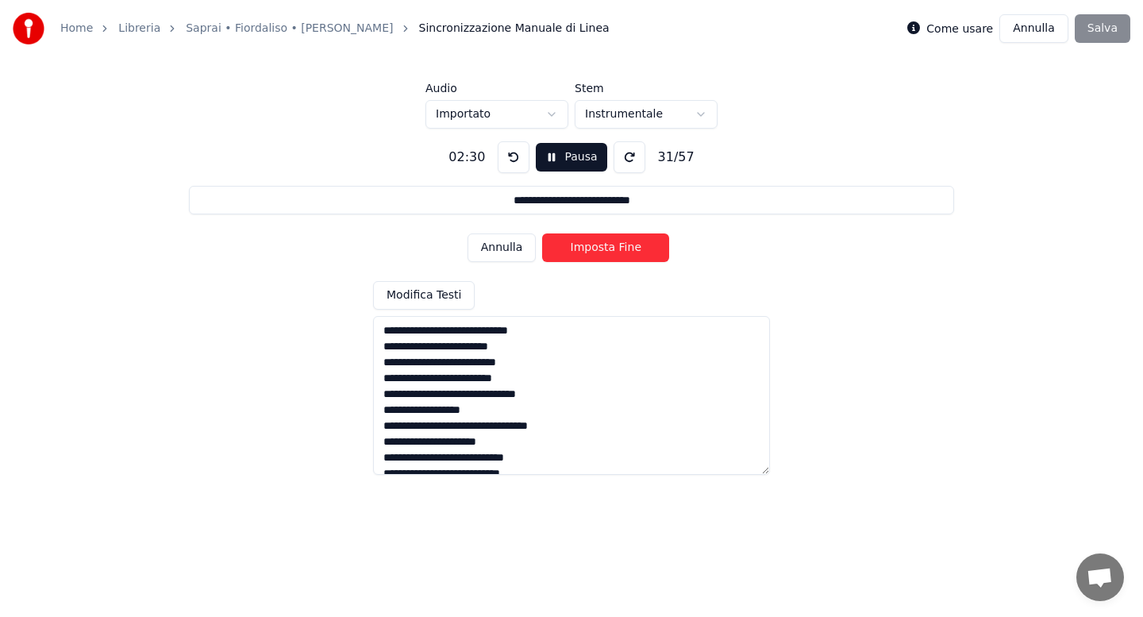
click at [590, 246] on button "Imposta Fine" at bounding box center [605, 247] width 127 height 29
click at [590, 246] on button "Imposta Inizio" at bounding box center [605, 247] width 127 height 29
click at [590, 246] on button "Imposta Fine" at bounding box center [605, 247] width 127 height 29
click at [590, 246] on button "Imposta Inizio" at bounding box center [605, 247] width 127 height 29
click at [590, 246] on button "Imposta Fine" at bounding box center [605, 247] width 127 height 29
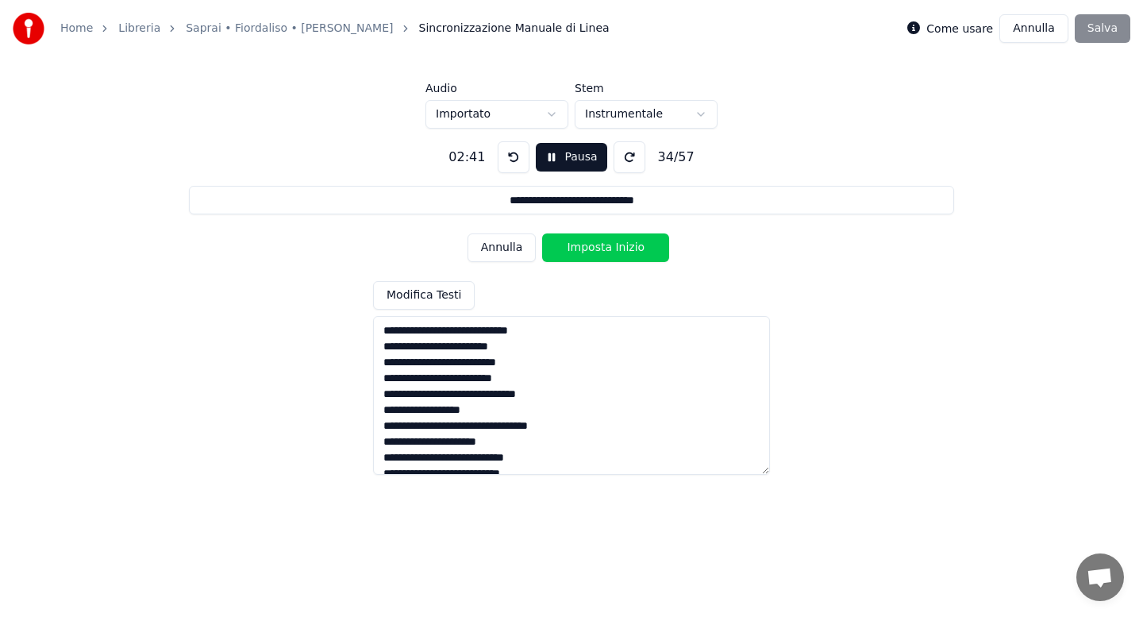
click at [590, 246] on button "Imposta Inizio" at bounding box center [605, 247] width 127 height 29
click at [590, 246] on button "Imposta Fine" at bounding box center [605, 247] width 127 height 29
click at [590, 246] on button "Imposta Inizio" at bounding box center [605, 247] width 127 height 29
click at [590, 246] on button "Imposta Fine" at bounding box center [605, 247] width 127 height 29
click at [590, 246] on button "Imposta Inizio" at bounding box center [605, 247] width 127 height 29
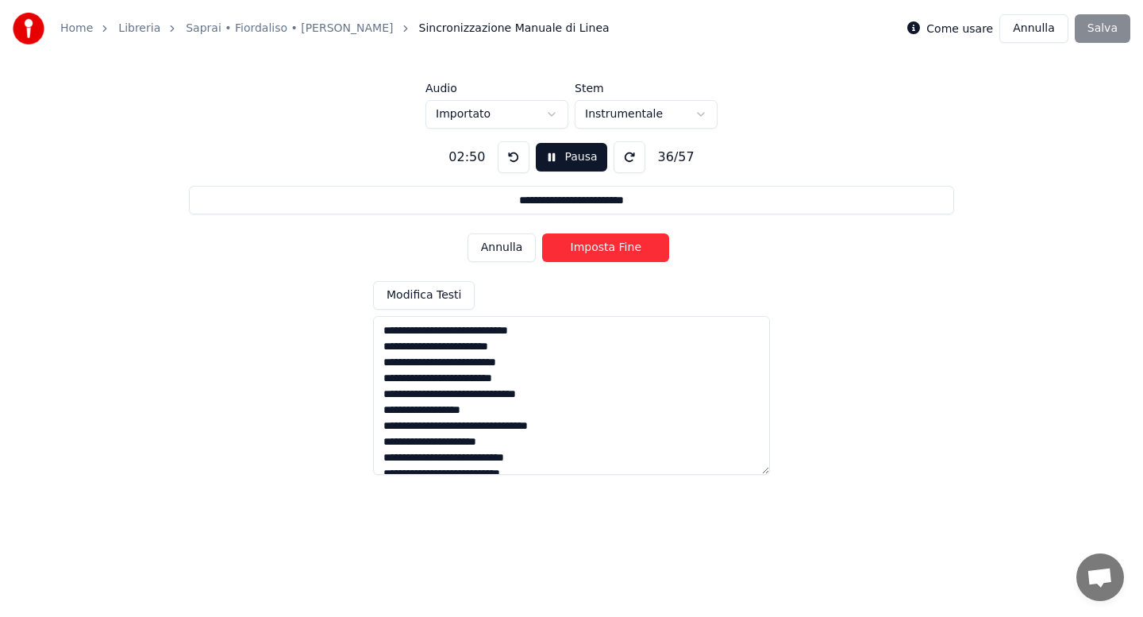
click at [590, 246] on button "Imposta Fine" at bounding box center [605, 247] width 127 height 29
click at [590, 246] on button "Imposta Inizio" at bounding box center [605, 247] width 127 height 29
click at [590, 246] on button "Imposta Fine" at bounding box center [605, 247] width 127 height 29
click at [590, 246] on button "Imposta Inizio" at bounding box center [605, 247] width 127 height 29
click at [590, 246] on button "Imposta Fine" at bounding box center [605, 247] width 127 height 29
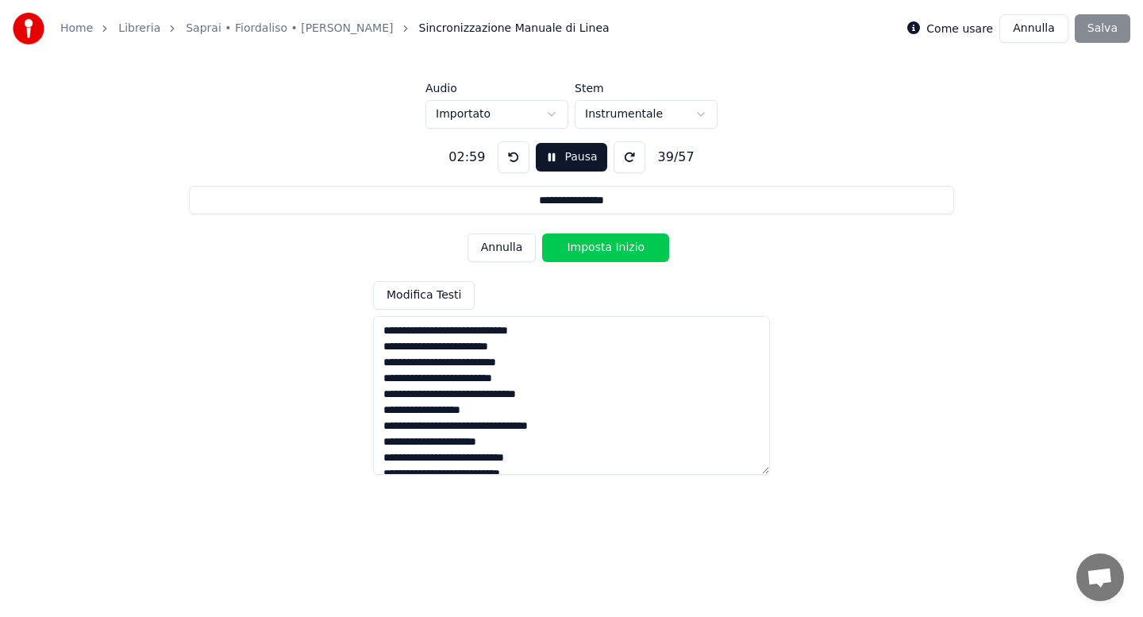
click at [590, 246] on button "Imposta Inizio" at bounding box center [605, 247] width 127 height 29
click at [590, 246] on button "Imposta Fine" at bounding box center [605, 247] width 127 height 29
click at [590, 246] on button "Imposta Inizio" at bounding box center [605, 247] width 127 height 29
click at [590, 246] on button "Imposta Fine" at bounding box center [605, 247] width 127 height 29
click at [590, 246] on button "Imposta Inizio" at bounding box center [605, 247] width 127 height 29
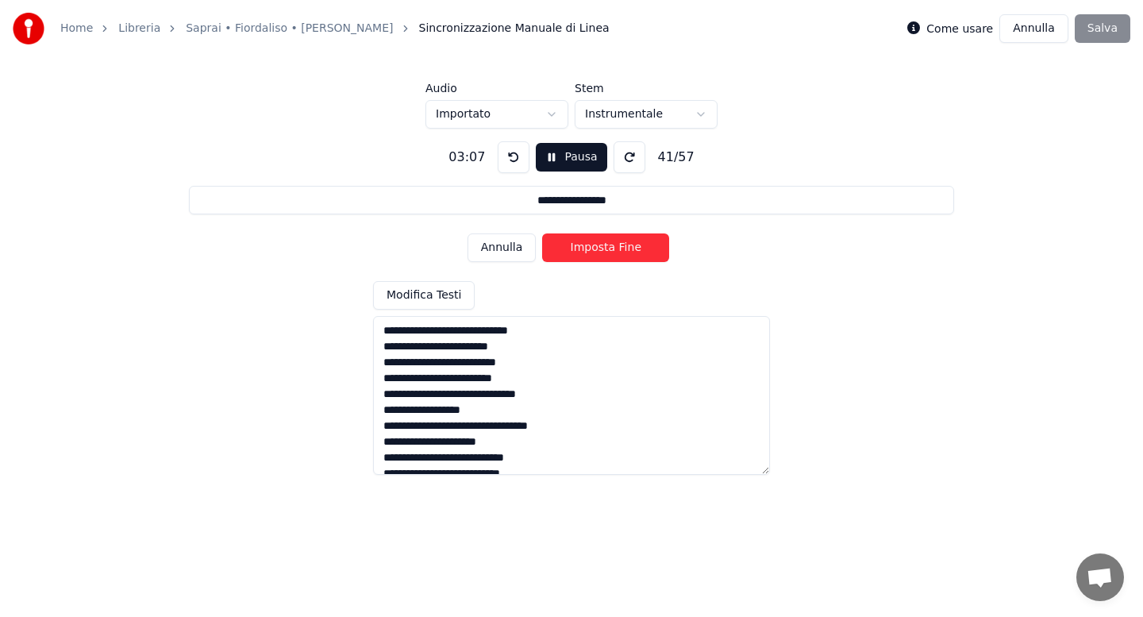
click at [590, 246] on button "Imposta Fine" at bounding box center [605, 247] width 127 height 29
click at [590, 246] on button "Imposta Inizio" at bounding box center [605, 247] width 127 height 29
click at [590, 246] on button "Imposta Fine" at bounding box center [605, 247] width 127 height 29
click at [590, 246] on button "Imposta Inizio" at bounding box center [605, 247] width 127 height 29
click at [590, 246] on button "Imposta Fine" at bounding box center [605, 247] width 127 height 29
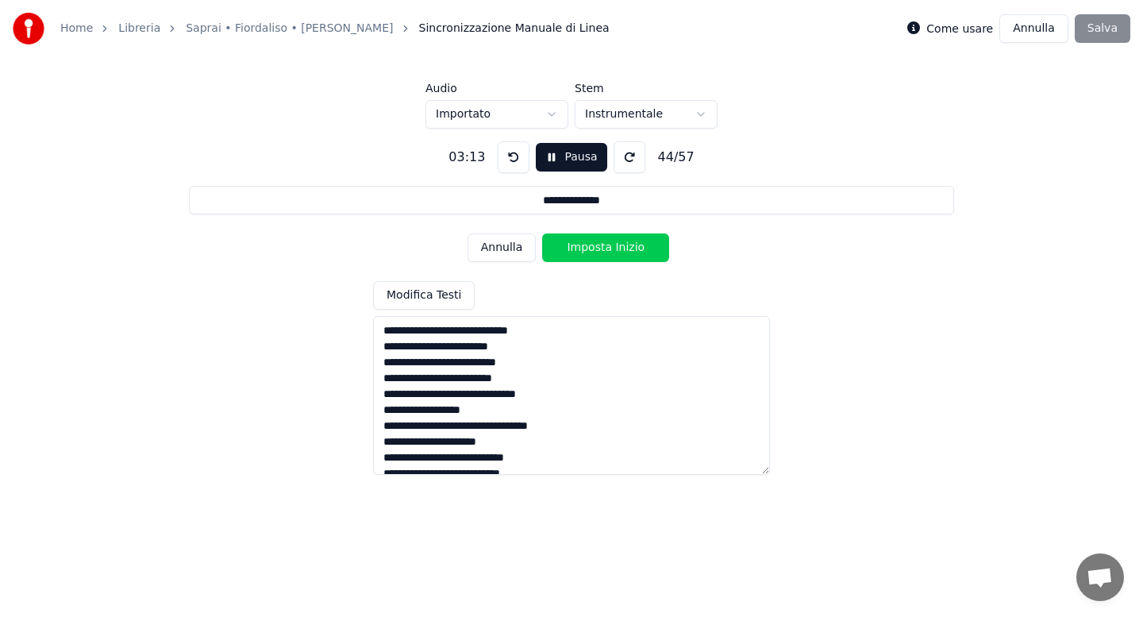
click at [590, 246] on button "Imposta Inizio" at bounding box center [605, 247] width 127 height 29
click at [590, 246] on button "Imposta Fine" at bounding box center [605, 247] width 127 height 29
click at [590, 246] on button "Imposta Inizio" at bounding box center [605, 247] width 127 height 29
click at [590, 246] on button "Imposta Fine" at bounding box center [605, 247] width 127 height 29
click at [590, 246] on button "Imposta Inizio" at bounding box center [605, 247] width 127 height 29
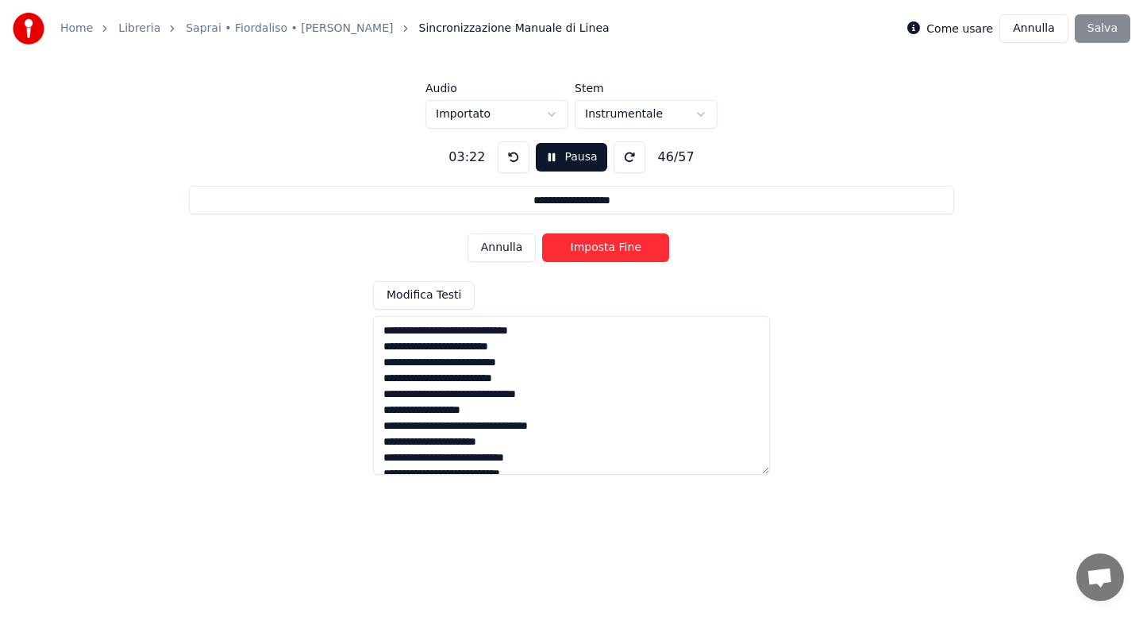
click at [590, 246] on button "Imposta Fine" at bounding box center [605, 247] width 127 height 29
click at [590, 246] on button "Imposta Inizio" at bounding box center [605, 247] width 127 height 29
click at [590, 246] on button "Imposta Fine" at bounding box center [605, 247] width 127 height 29
click at [590, 246] on button "Imposta Inizio" at bounding box center [605, 247] width 127 height 29
click at [590, 246] on button "Imposta Fine" at bounding box center [605, 247] width 127 height 29
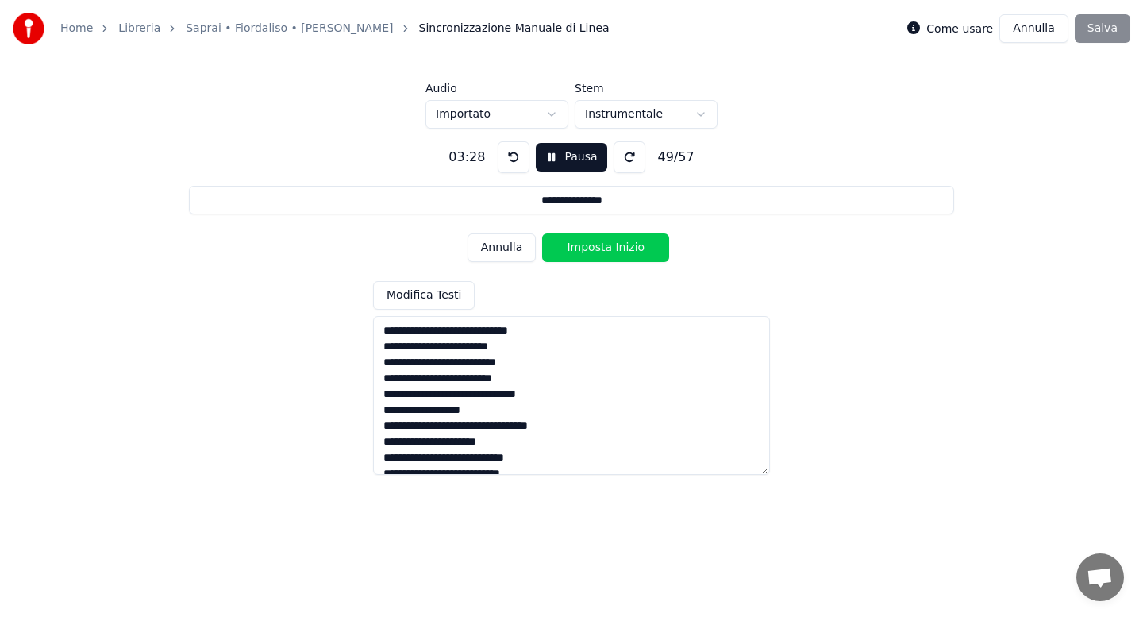
click at [590, 246] on button "Imposta Inizio" at bounding box center [605, 247] width 127 height 29
click at [590, 246] on button "Imposta Fine" at bounding box center [605, 247] width 127 height 29
click at [590, 246] on button "Imposta Inizio" at bounding box center [605, 247] width 127 height 29
click at [590, 246] on button "Imposta Fine" at bounding box center [605, 247] width 127 height 29
click at [590, 246] on button "Imposta Inizio" at bounding box center [605, 247] width 127 height 29
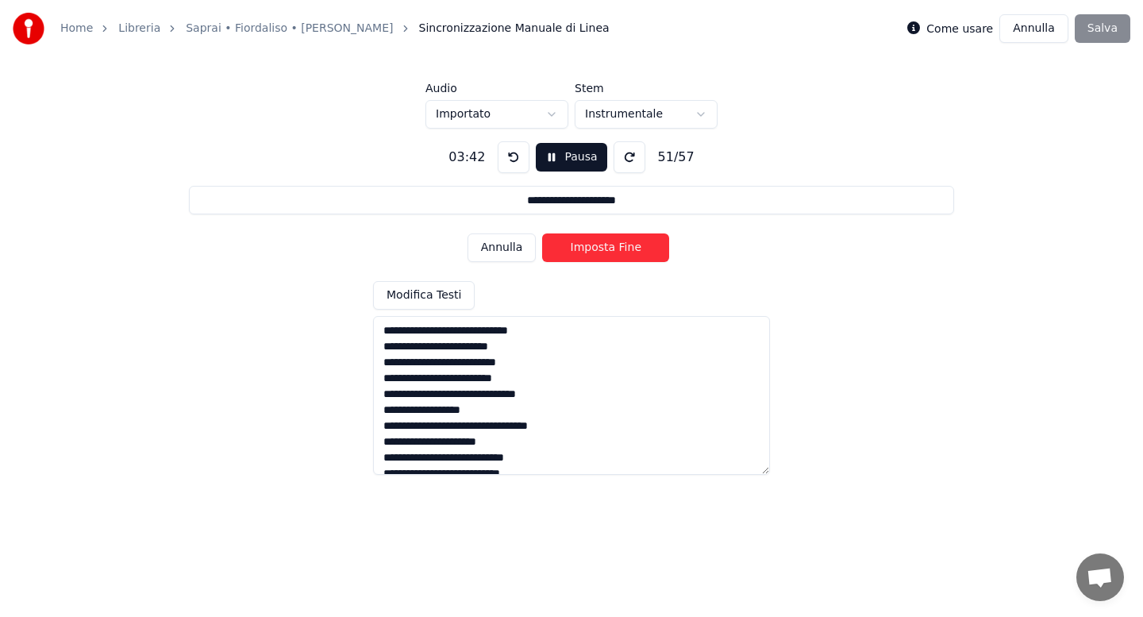
click at [590, 246] on button "Imposta Fine" at bounding box center [605, 247] width 127 height 29
click at [590, 246] on button "Imposta Inizio" at bounding box center [605, 247] width 127 height 29
click at [590, 246] on button "Imposta Fine" at bounding box center [605, 247] width 127 height 29
click at [590, 246] on button "Imposta Inizio" at bounding box center [605, 247] width 127 height 29
click at [590, 246] on button "Imposta Fine" at bounding box center [605, 247] width 127 height 29
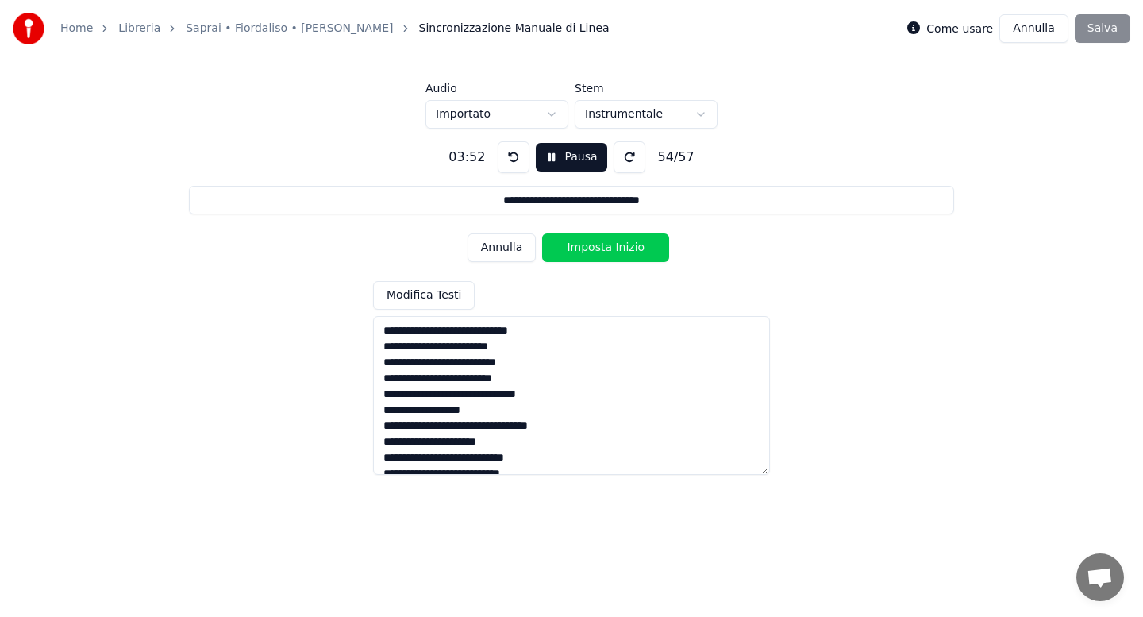
click at [590, 246] on button "Imposta Inizio" at bounding box center [605, 247] width 127 height 29
click at [590, 246] on button "Imposta Fine" at bounding box center [605, 247] width 127 height 29
click at [590, 246] on button "Imposta Inizio" at bounding box center [605, 247] width 127 height 29
click at [590, 246] on button "Imposta Fine" at bounding box center [605, 247] width 127 height 29
click at [590, 246] on button "Imposta Inizio" at bounding box center [605, 247] width 127 height 29
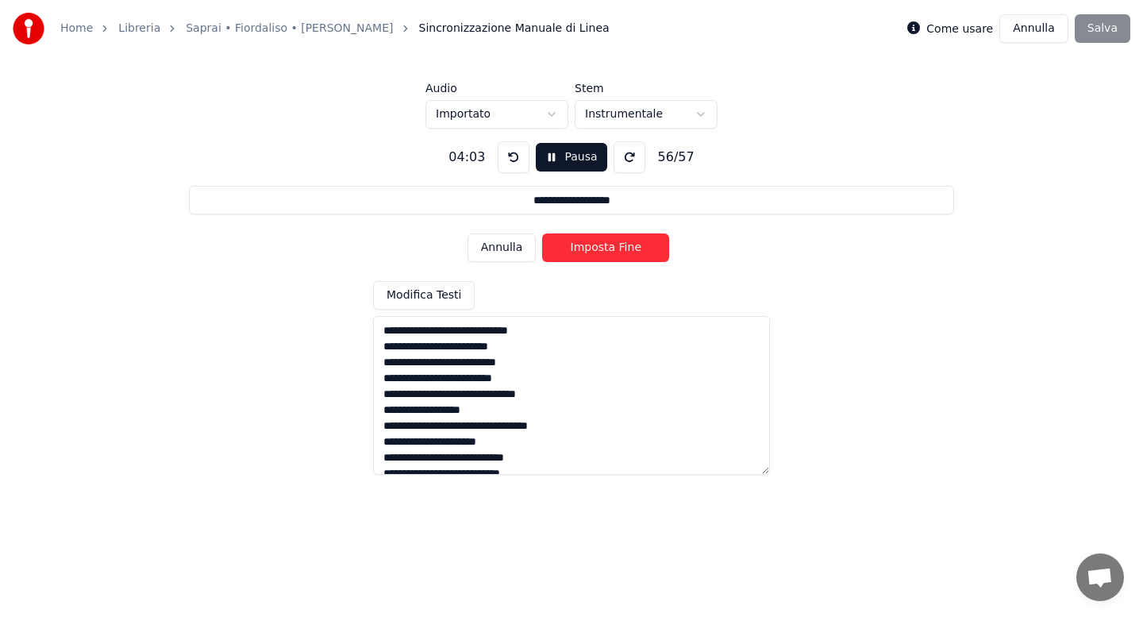
click at [590, 246] on button "Imposta Fine" at bounding box center [605, 247] width 127 height 29
type input "**********"
click at [590, 246] on button "Imposta Inizio" at bounding box center [605, 247] width 127 height 29
click at [590, 246] on button "Imposta Fine" at bounding box center [605, 247] width 127 height 29
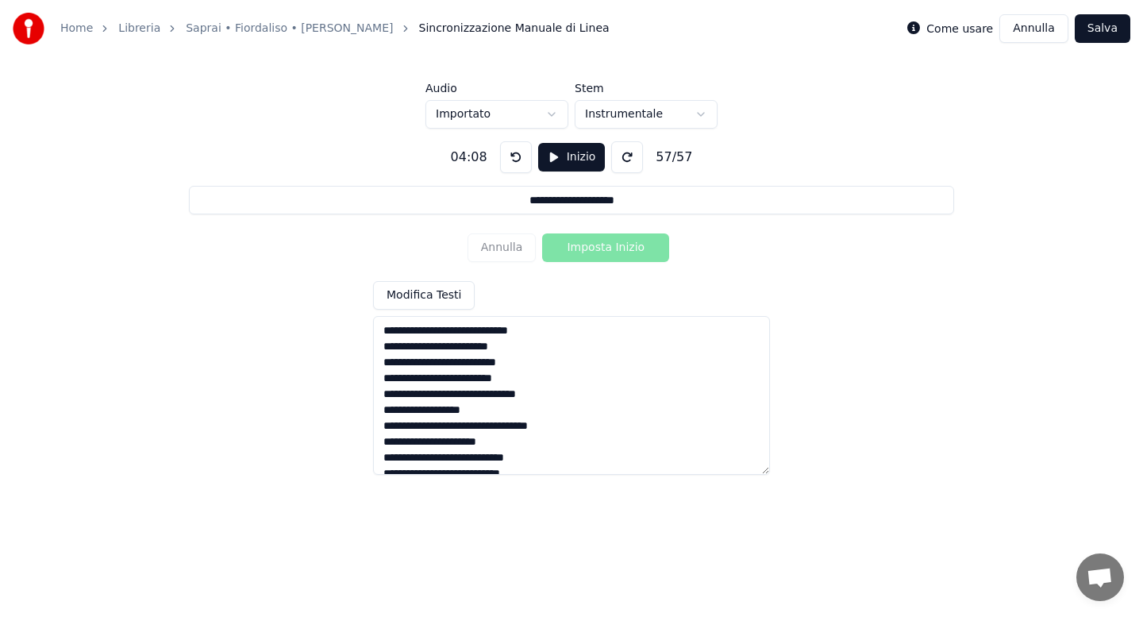
click at [1110, 33] on button "Salva" at bounding box center [1103, 28] width 56 height 29
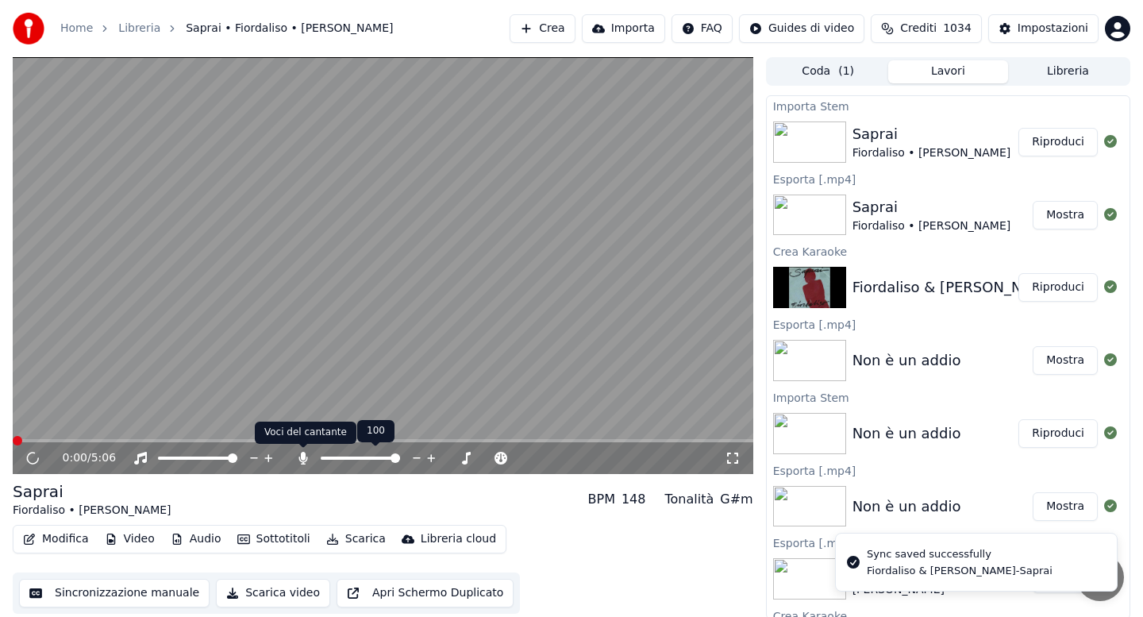
click at [303, 459] on icon at bounding box center [302, 458] width 9 height 13
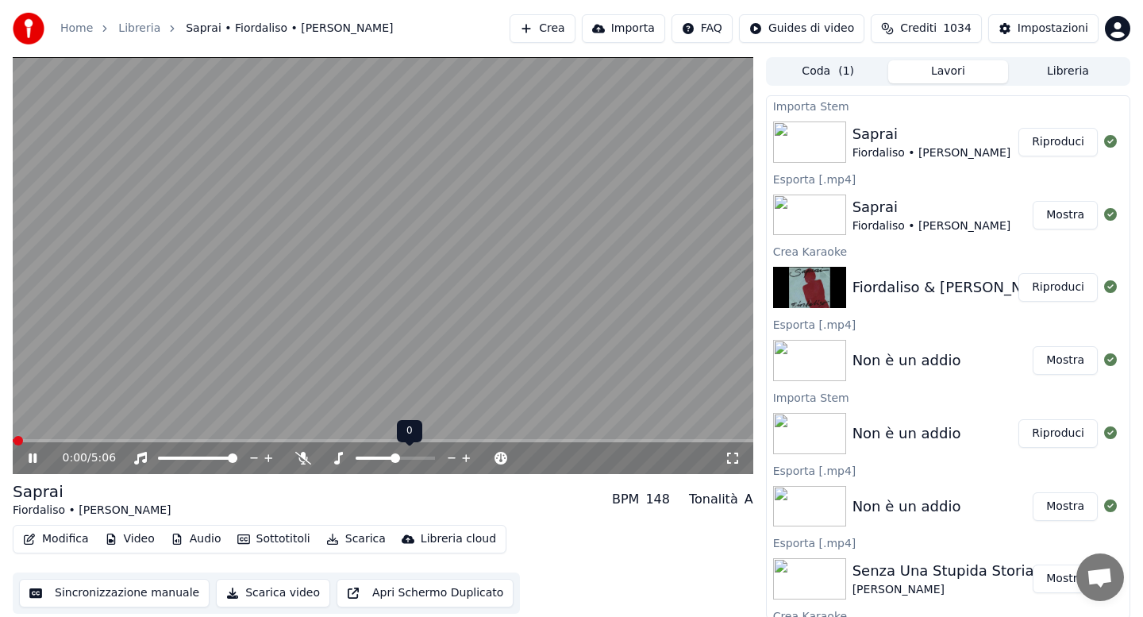
click at [395, 456] on span at bounding box center [395, 458] width 10 height 10
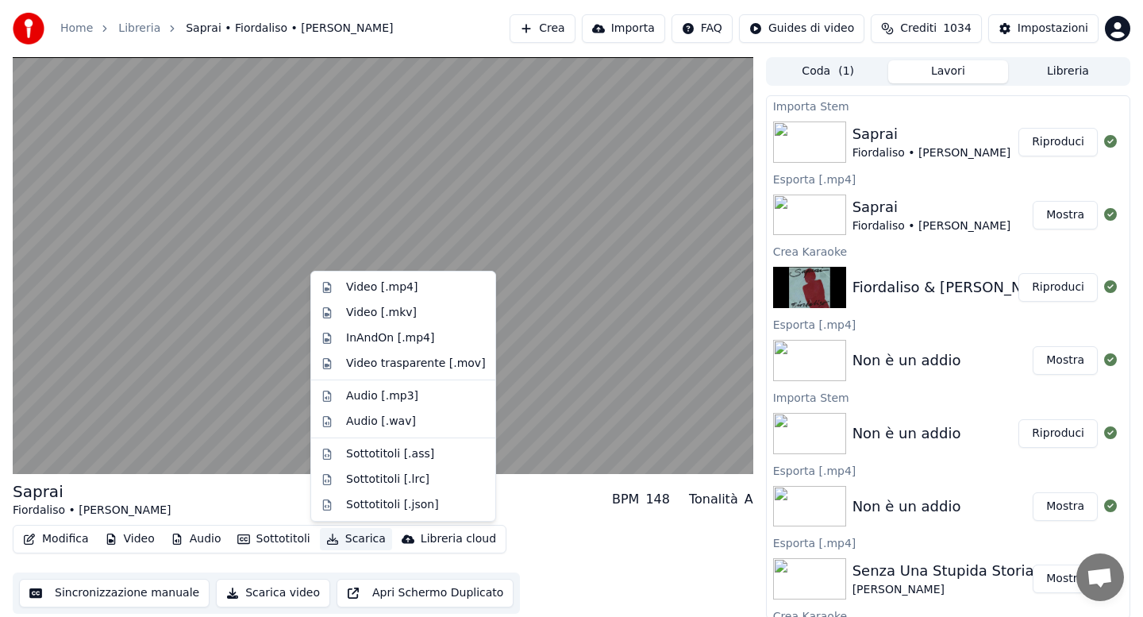
click at [355, 540] on button "Scarica" at bounding box center [356, 539] width 72 height 22
click at [383, 291] on div "Video [.mp4]" at bounding box center [381, 287] width 71 height 16
